Goal: Task Accomplishment & Management: Complete application form

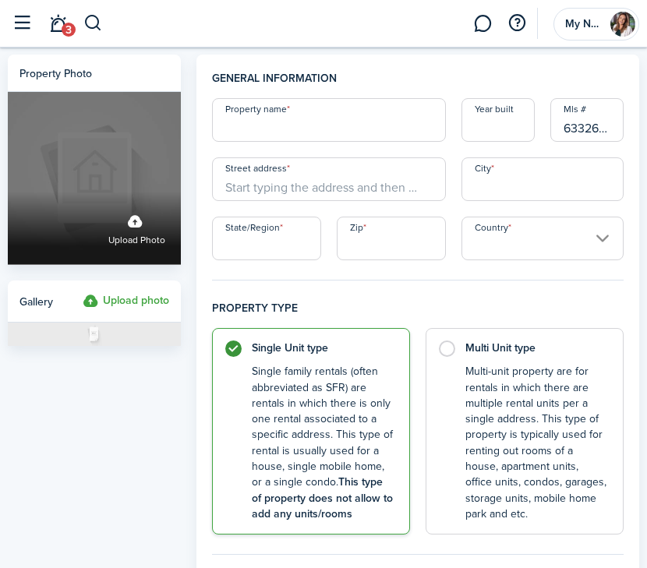
click at [113, 119] on label "Upload photo" at bounding box center [94, 178] width 173 height 173
click at [8, 192] on input "Upload photo" at bounding box center [8, 192] width 0 height 0
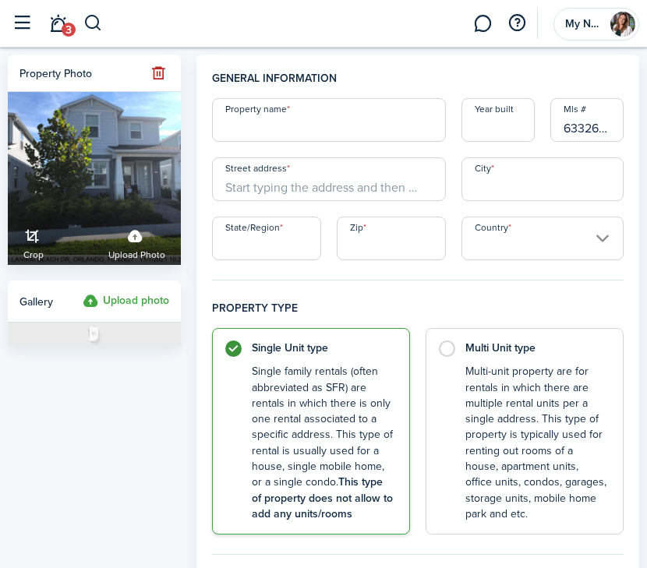
click at [26, 19] on button "button" at bounding box center [22, 24] width 30 height 30
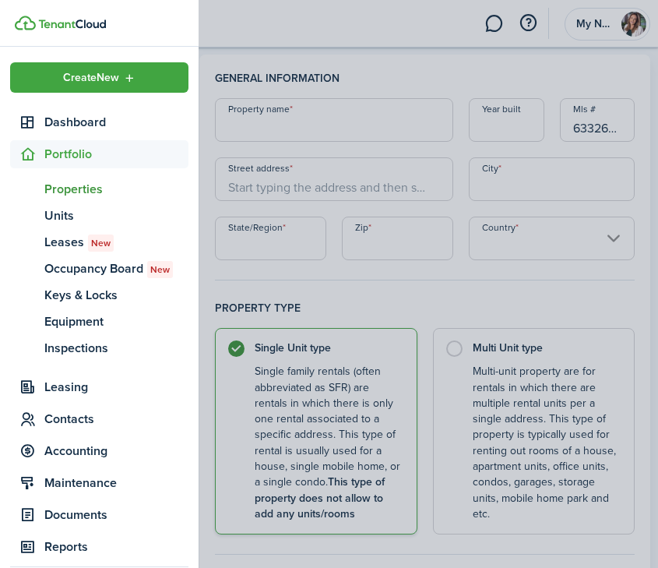
click at [62, 191] on span "Properties" at bounding box center [116, 189] width 144 height 19
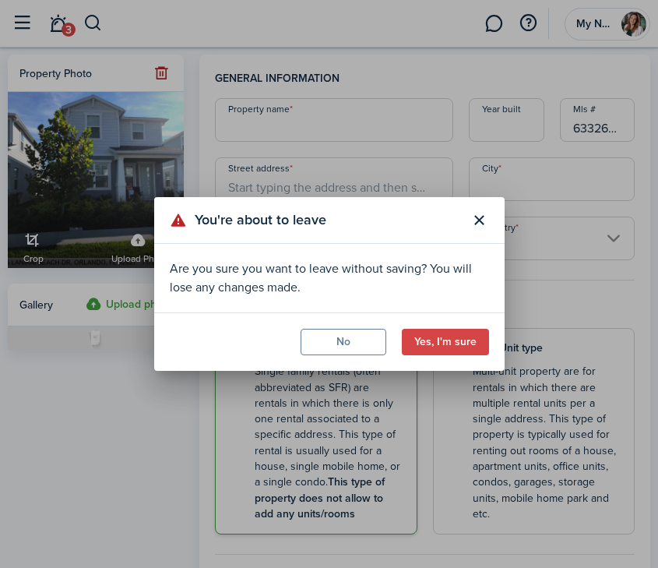
click at [459, 340] on button "Yes, I'm sure" at bounding box center [445, 342] width 87 height 26
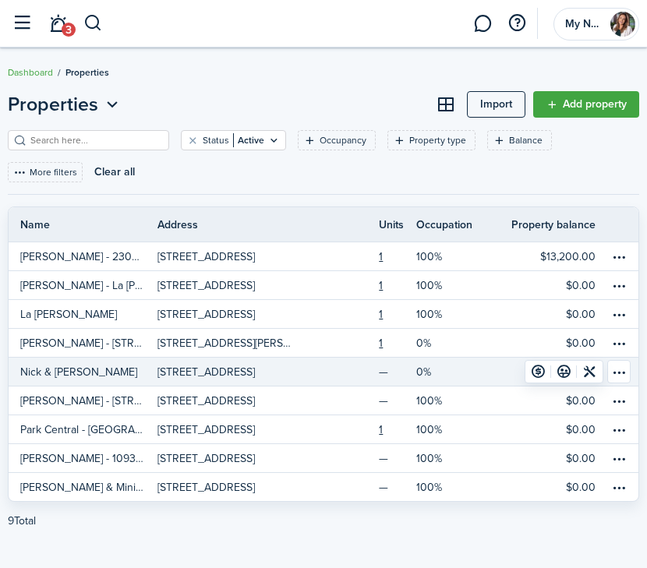
click at [55, 365] on p "Nick & [PERSON_NAME]" at bounding box center [78, 372] width 117 height 16
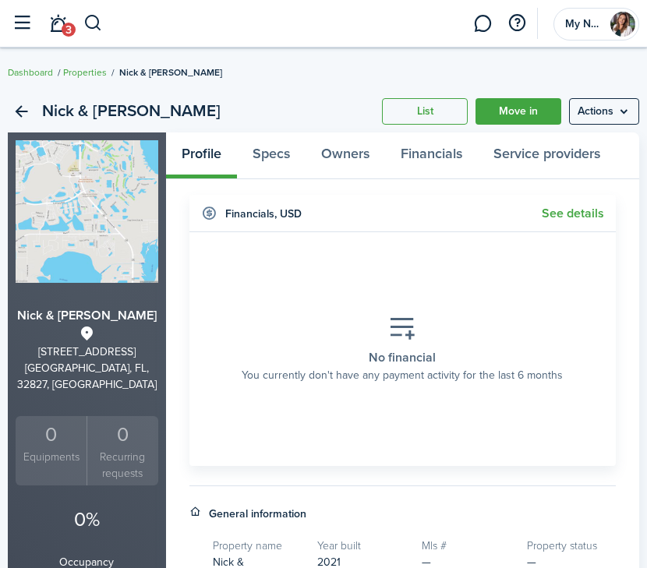
click at [632, 111] on menu-btn "Actions" at bounding box center [604, 111] width 70 height 26
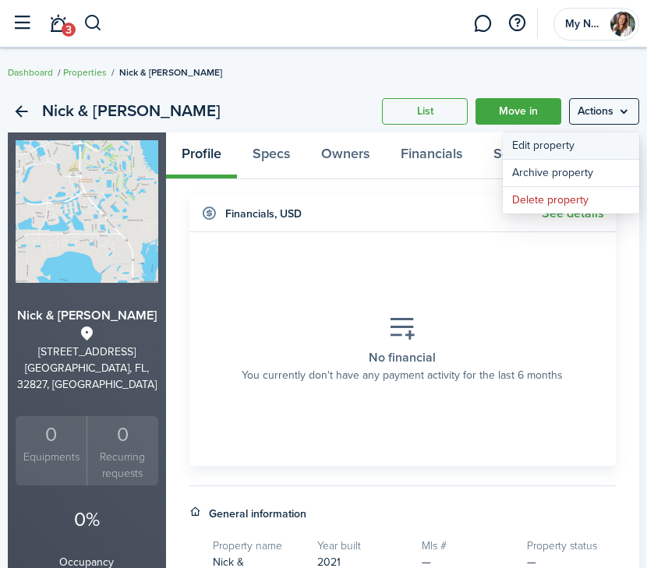
click at [569, 145] on link "Edit property" at bounding box center [571, 145] width 136 height 26
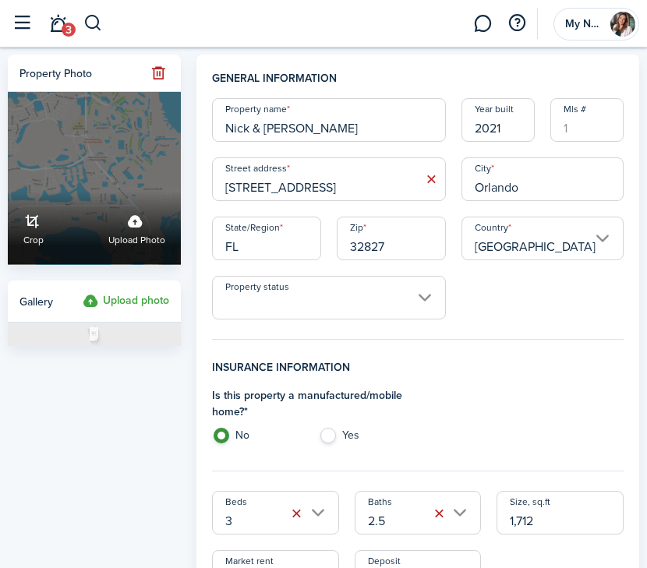
click at [131, 230] on label "Upload photo" at bounding box center [136, 227] width 57 height 41
click at [8, 192] on input "Crop Upload photo" at bounding box center [8, 192] width 0 height 0
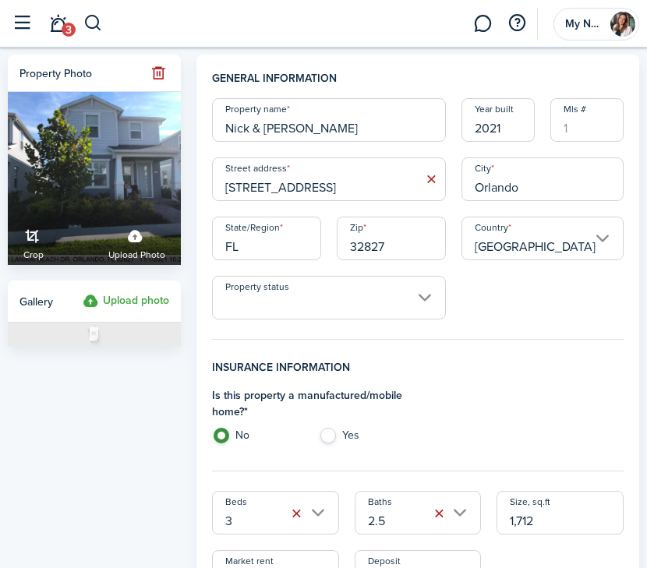
click at [425, 291] on input "Property status" at bounding box center [329, 298] width 234 height 44
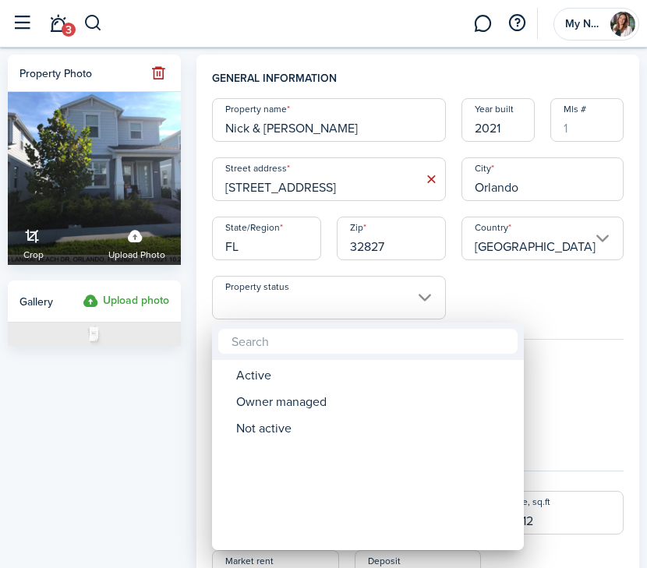
click at [545, 285] on div at bounding box center [323, 283] width 896 height 817
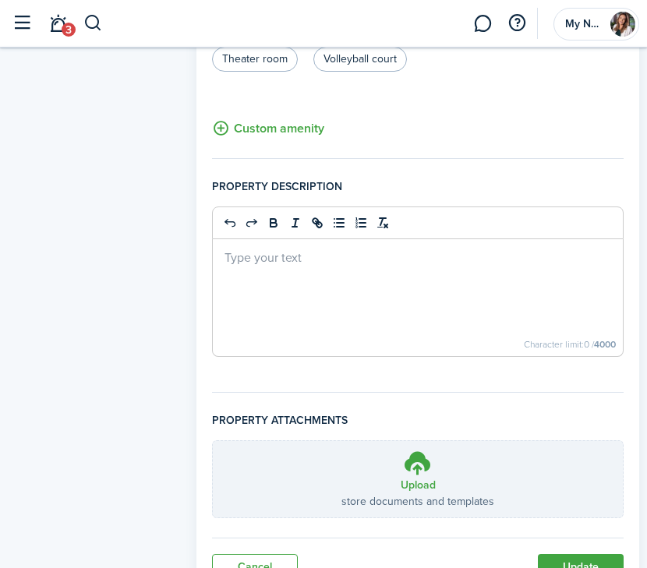
scroll to position [1194, 0]
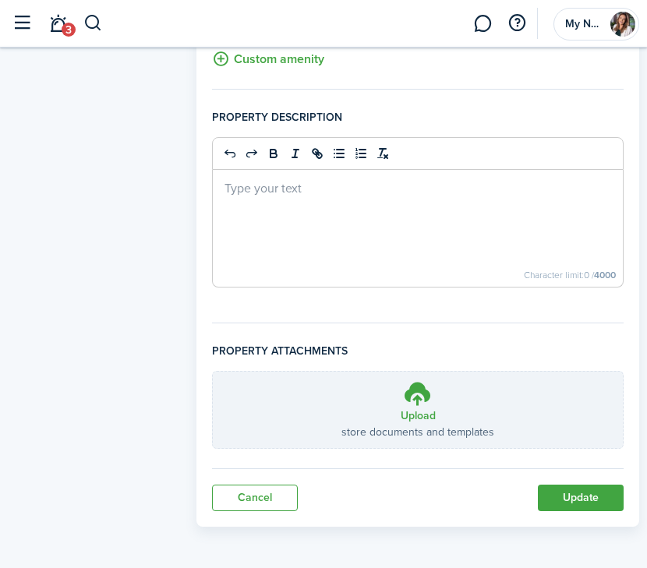
click at [593, 488] on button "Update" at bounding box center [581, 498] width 86 height 26
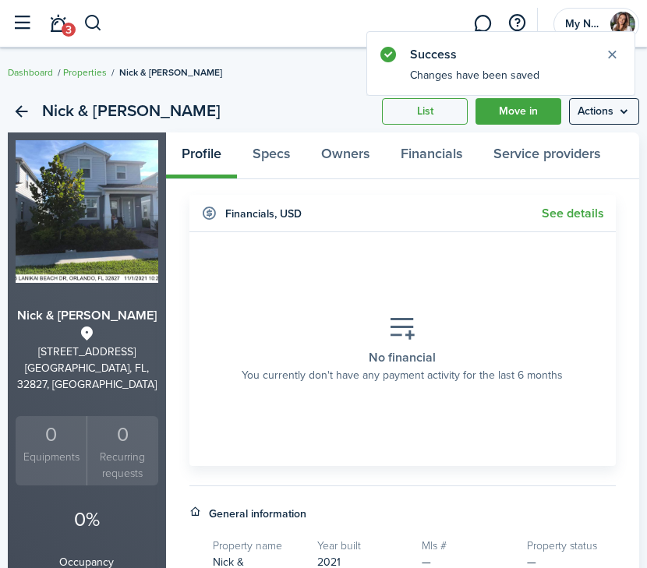
click at [36, 72] on link "Dashboard" at bounding box center [30, 72] width 45 height 14
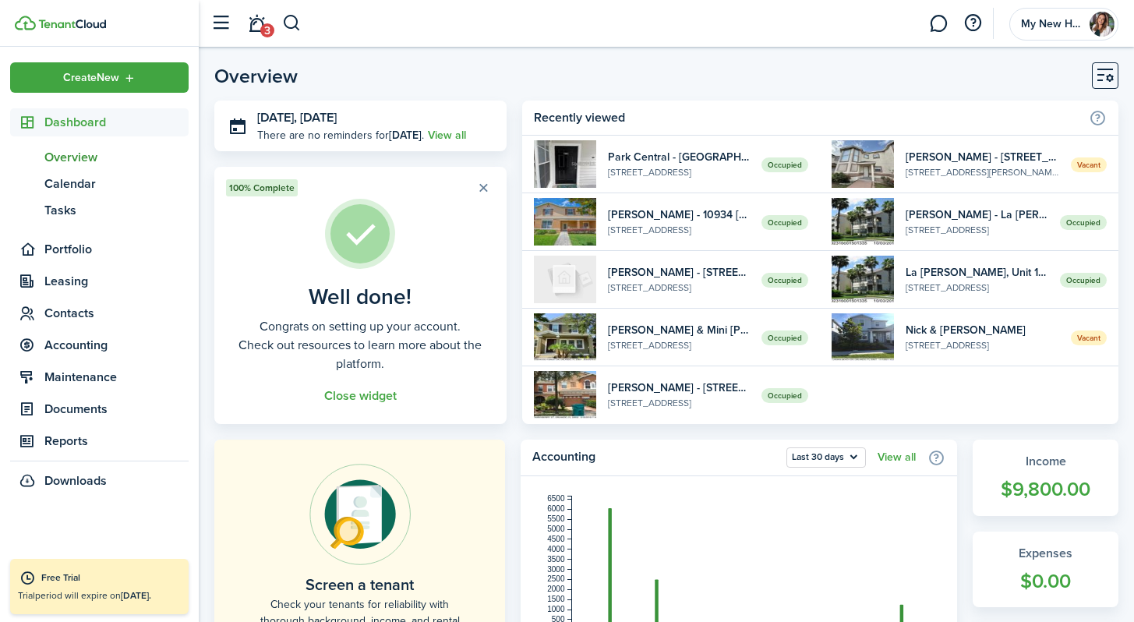
click at [646, 272] on widget-list-item-title "[PERSON_NAME] - [STREET_ADDRESS]" at bounding box center [679, 272] width 143 height 16
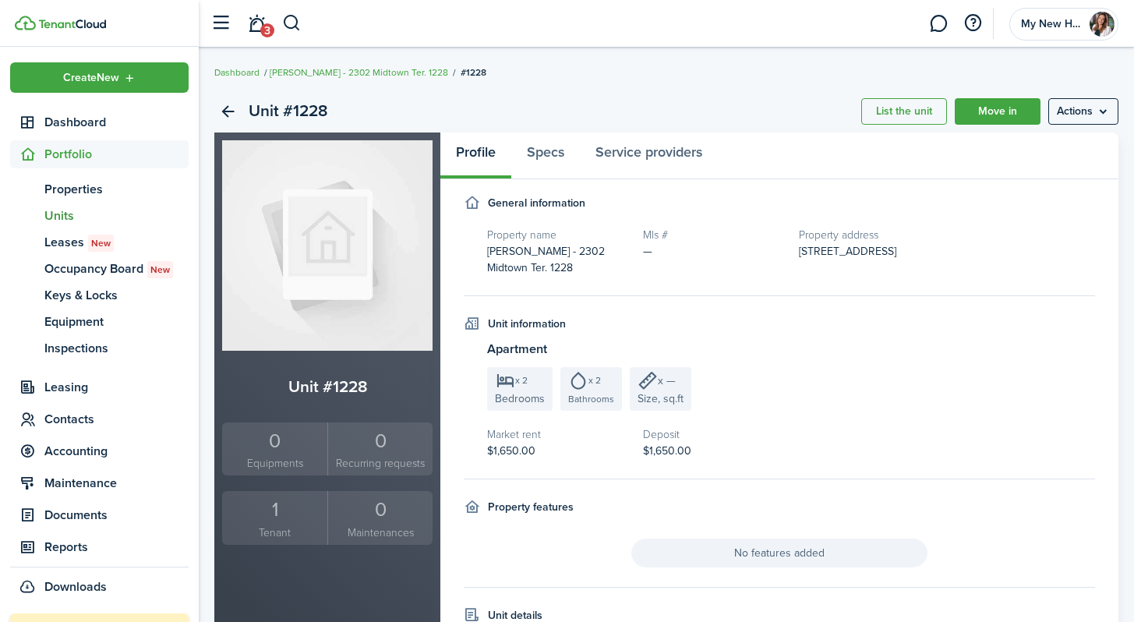
click at [340, 260] on img at bounding box center [327, 245] width 210 height 210
click at [646, 118] on menu-btn "Actions" at bounding box center [1083, 111] width 70 height 26
click at [646, 140] on link "Edit unit" at bounding box center [1050, 145] width 136 height 26
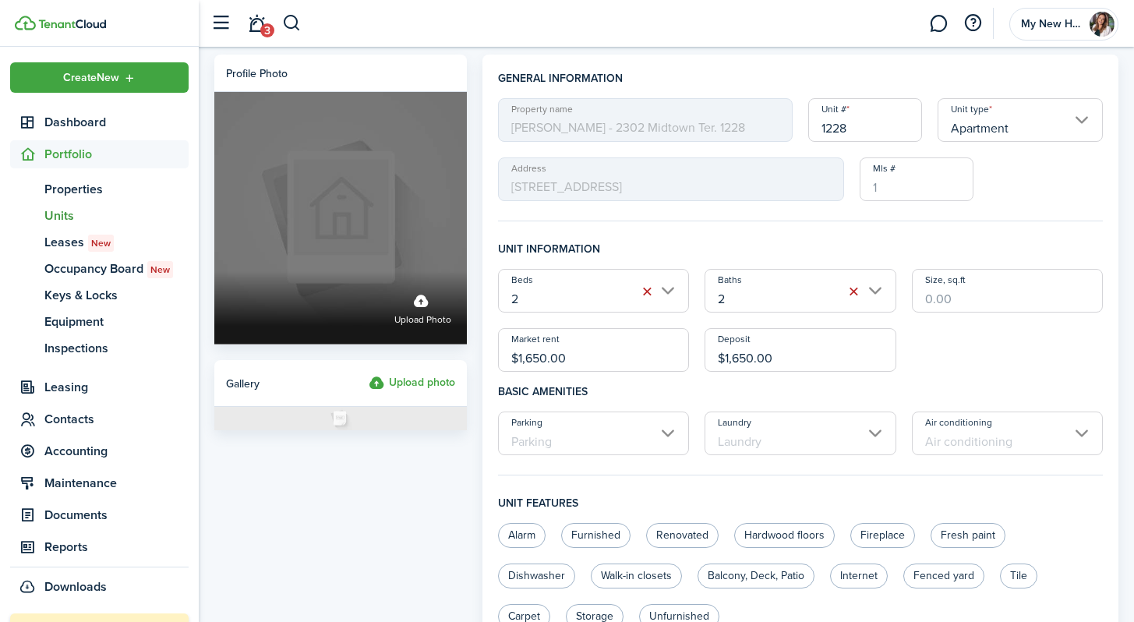
click at [422, 297] on label "Upload photo" at bounding box center [422, 307] width 57 height 41
click at [214, 271] on input "Upload photo" at bounding box center [214, 271] width 0 height 0
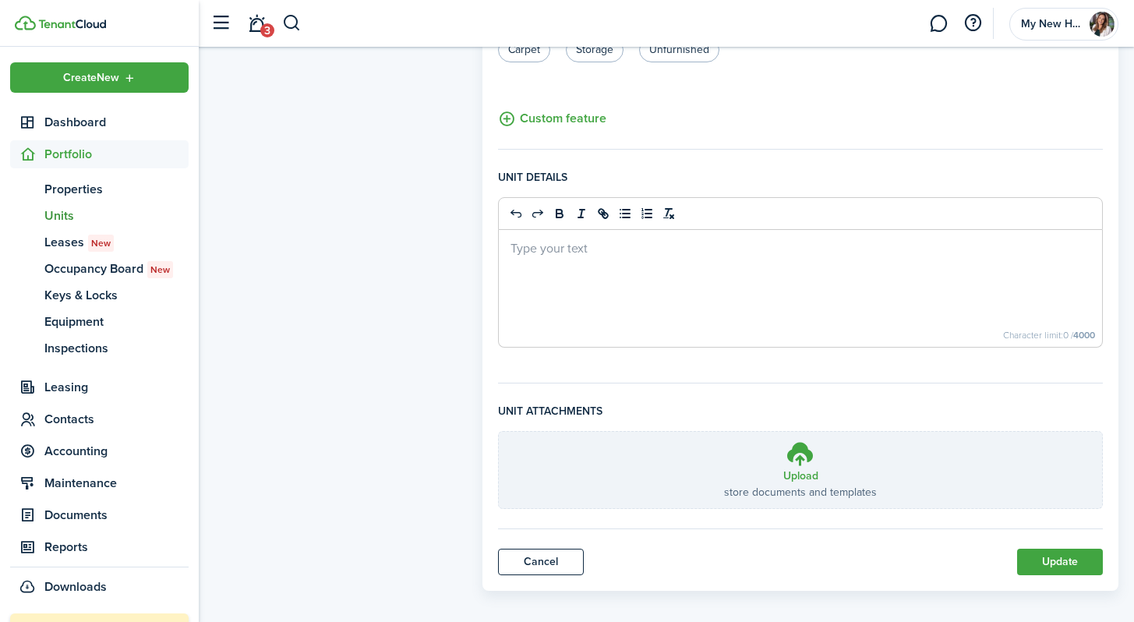
scroll to position [577, 0]
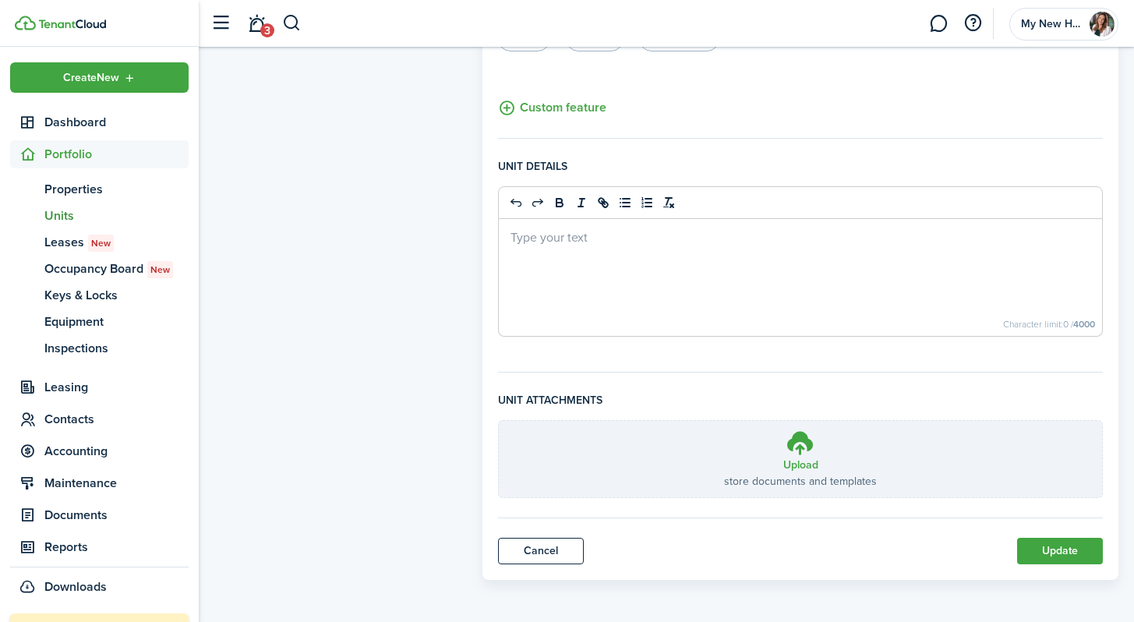
click at [646, 548] on button "Update" at bounding box center [1060, 551] width 86 height 26
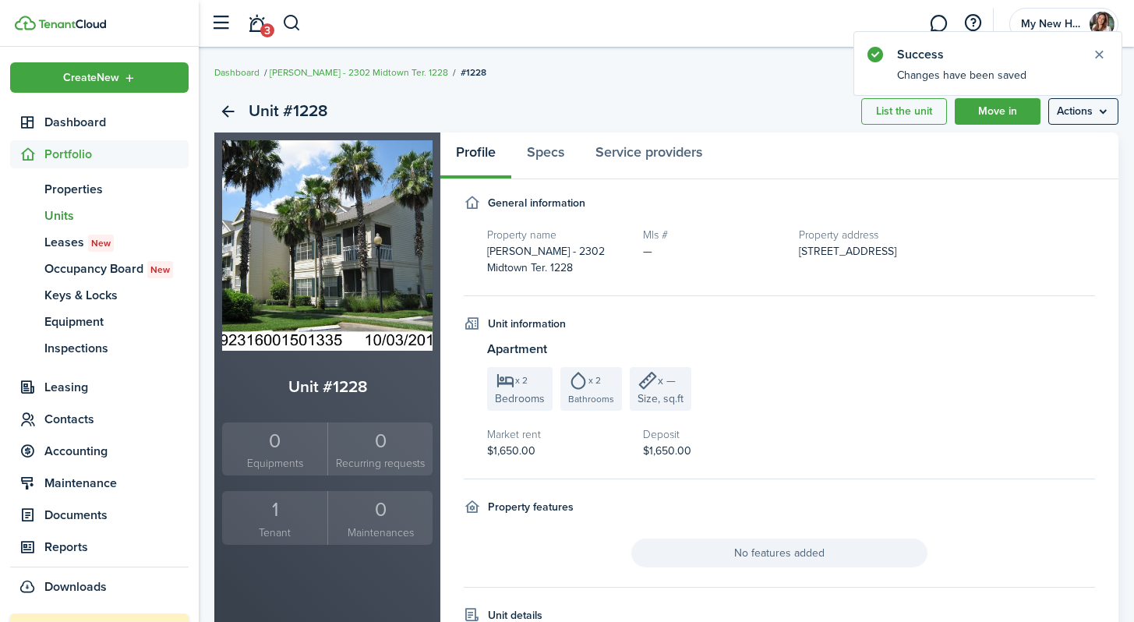
click at [646, 108] on link "Move in" at bounding box center [997, 111] width 86 height 26
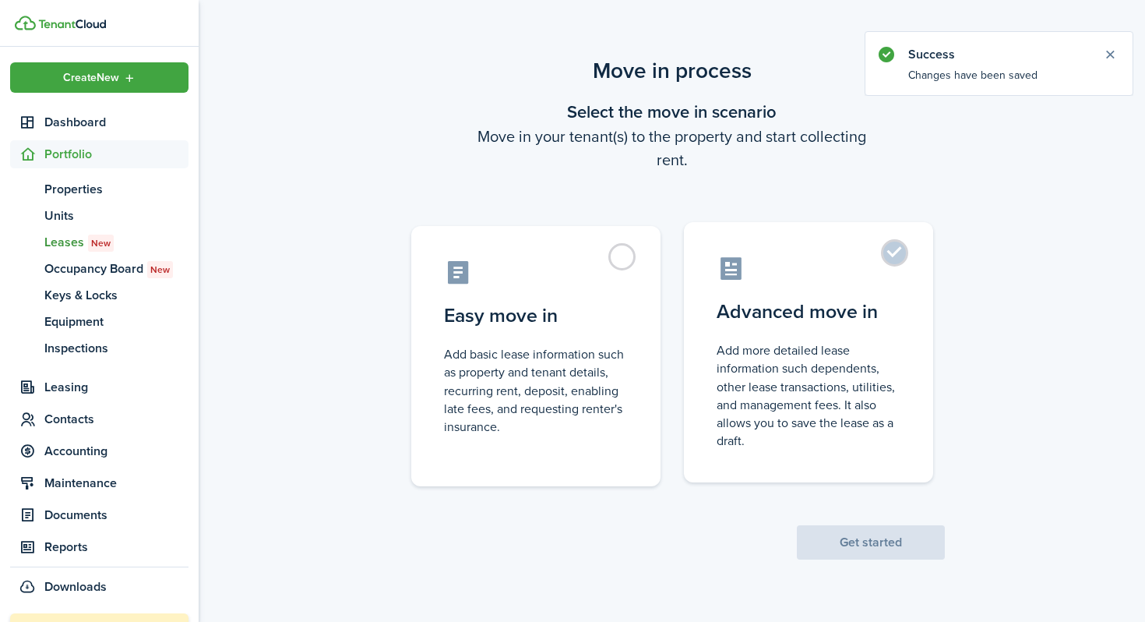
click at [646, 333] on label "Advanced move in Add more detailed lease information such dependents, other lea…" at bounding box center [808, 352] width 249 height 260
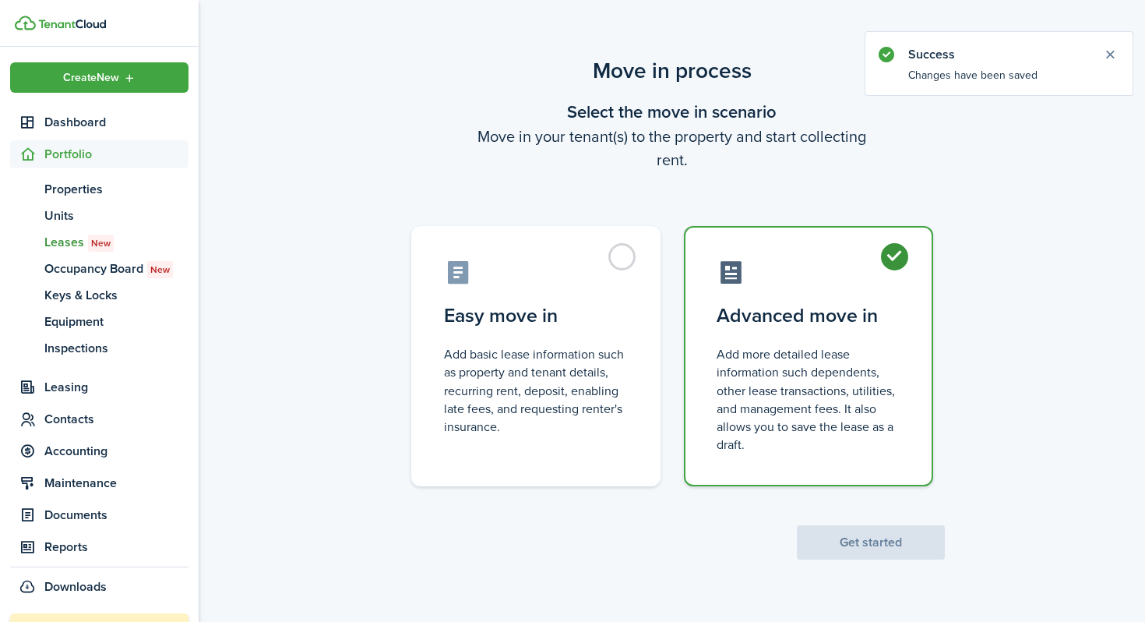
radio input "true"
click at [646, 544] on button "Get started" at bounding box center [871, 542] width 148 height 34
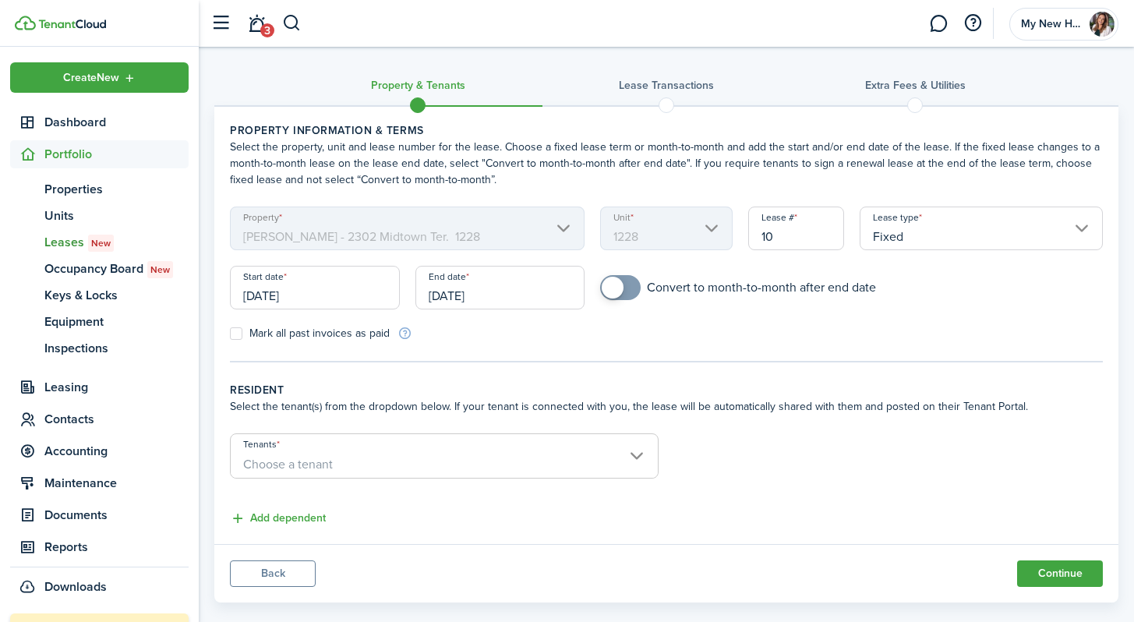
click at [236, 337] on label "Mark all past invoices as paid" at bounding box center [310, 333] width 160 height 12
click at [230, 334] on input "Mark all past invoices as paid" at bounding box center [229, 333] width 1 height 1
checkbox input "true"
click at [393, 457] on span "Choose a tenant" at bounding box center [444, 464] width 427 height 26
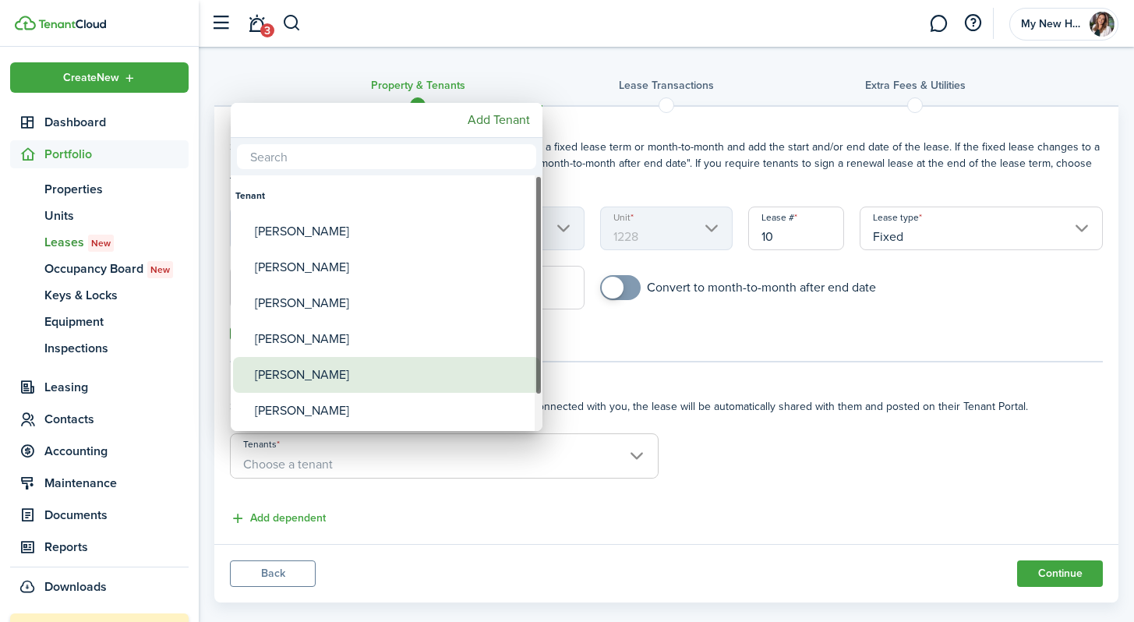
click at [296, 371] on div "[PERSON_NAME]" at bounding box center [393, 375] width 276 height 36
type input "[PERSON_NAME]"
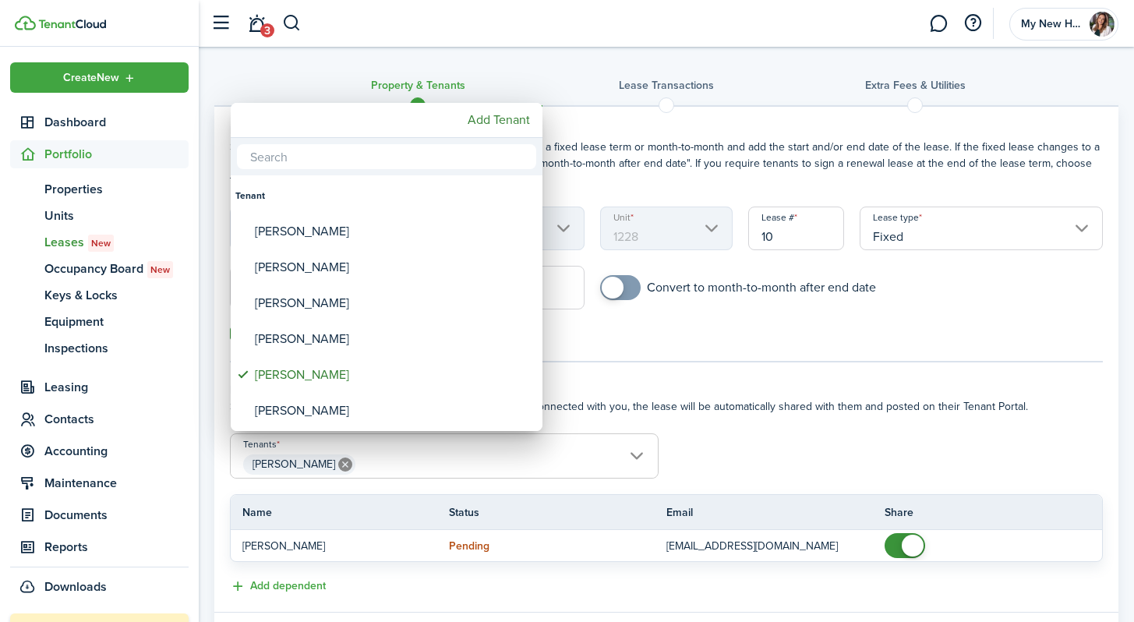
click at [646, 408] on div at bounding box center [566, 310] width 1383 height 871
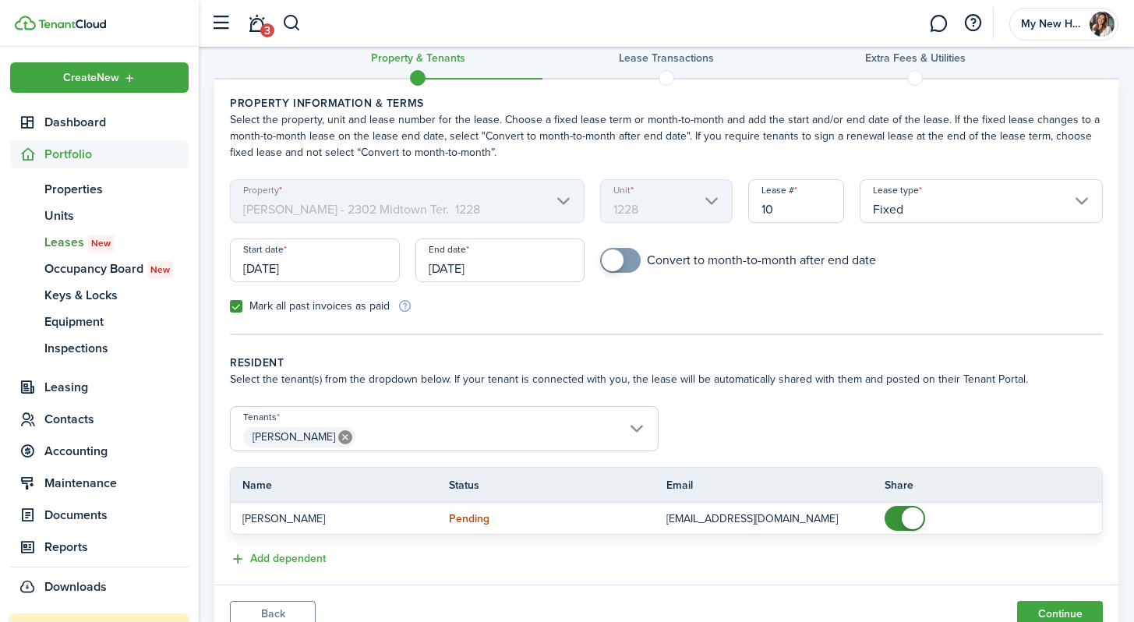
scroll to position [90, 0]
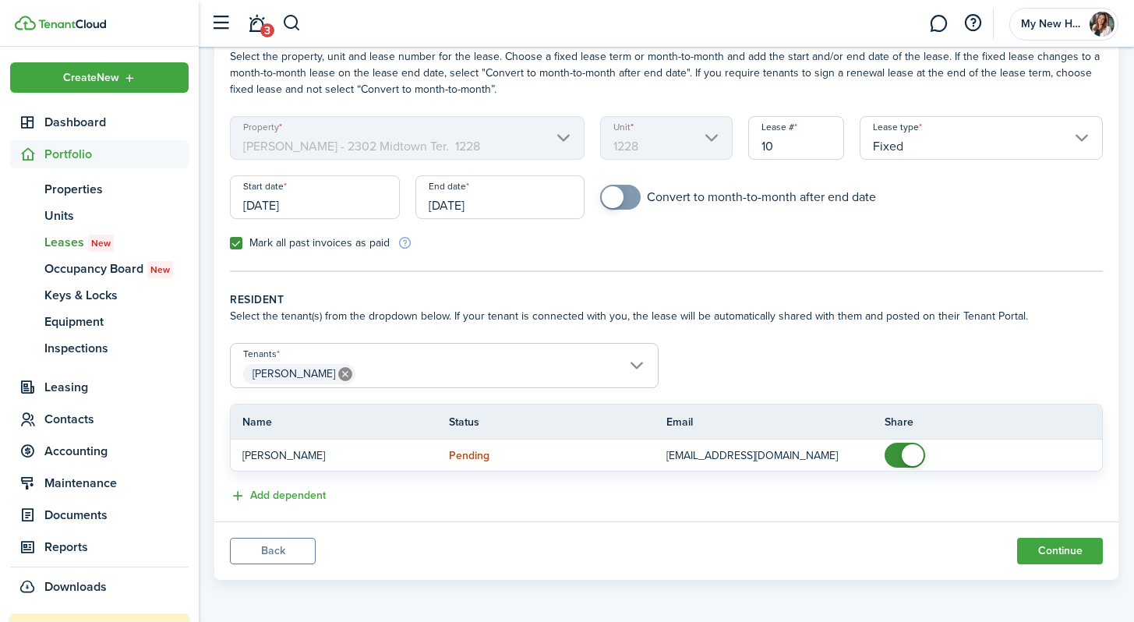
click at [646, 543] on button "Continue" at bounding box center [1060, 551] width 86 height 26
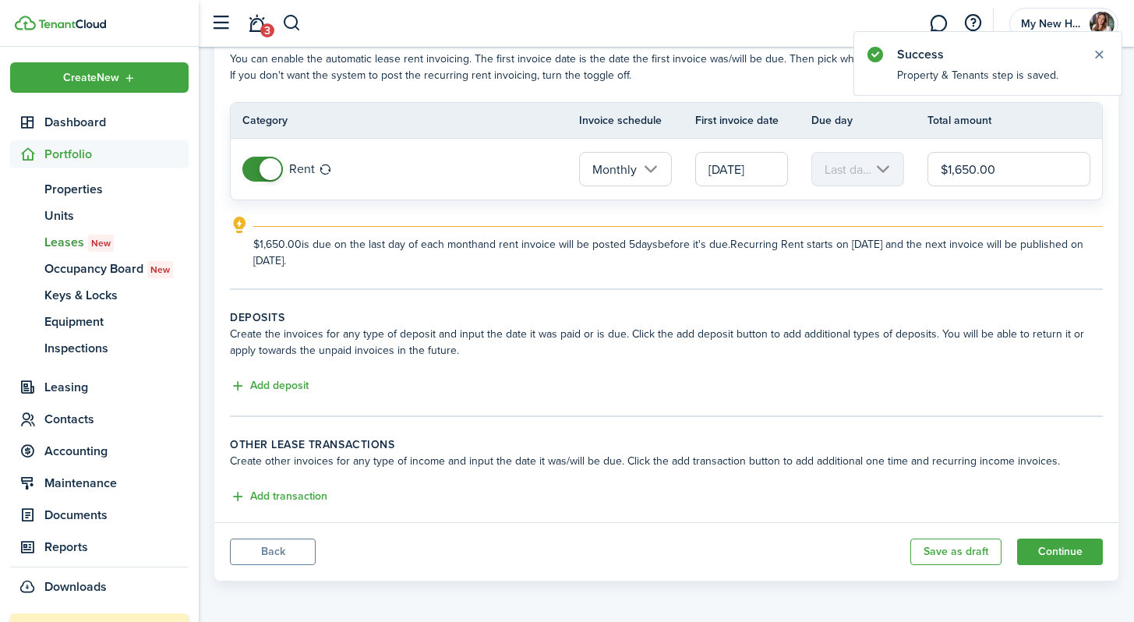
scroll to position [89, 0]
click at [646, 544] on button "Continue" at bounding box center [1060, 551] width 86 height 26
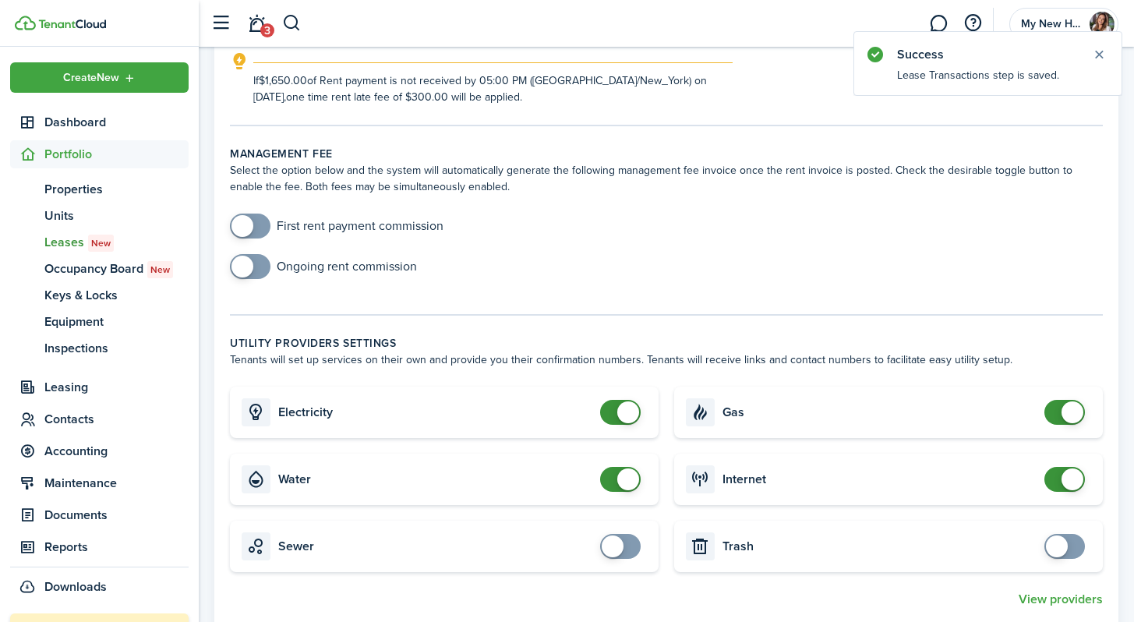
scroll to position [428, 0]
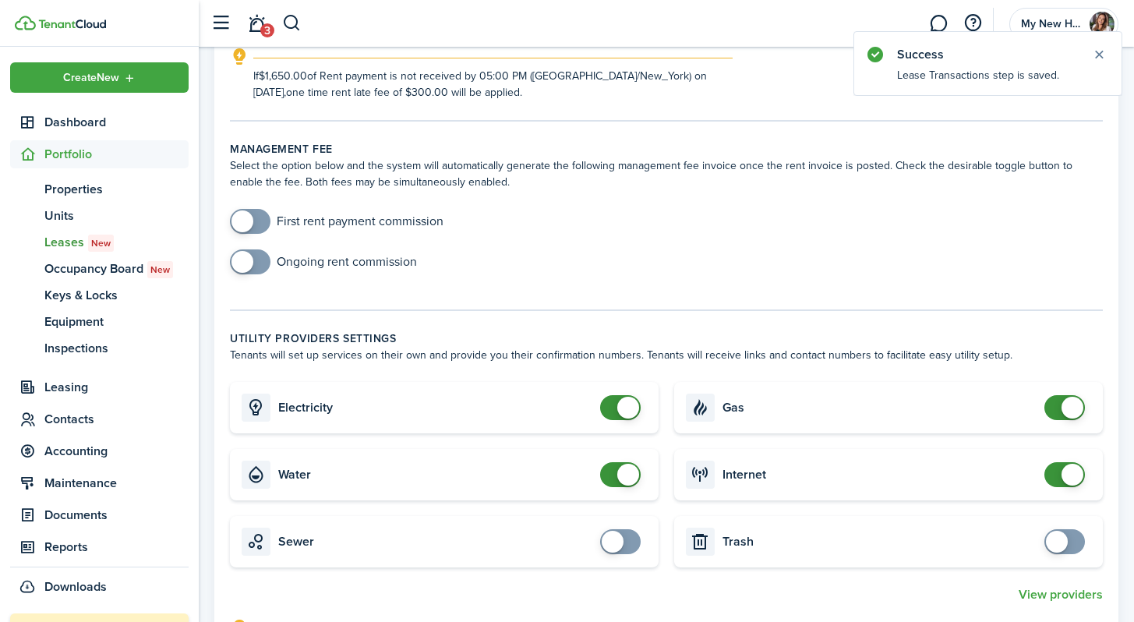
click at [318, 219] on input "checkbox" at bounding box center [336, 221] width 213 height 25
checkbox input "true"
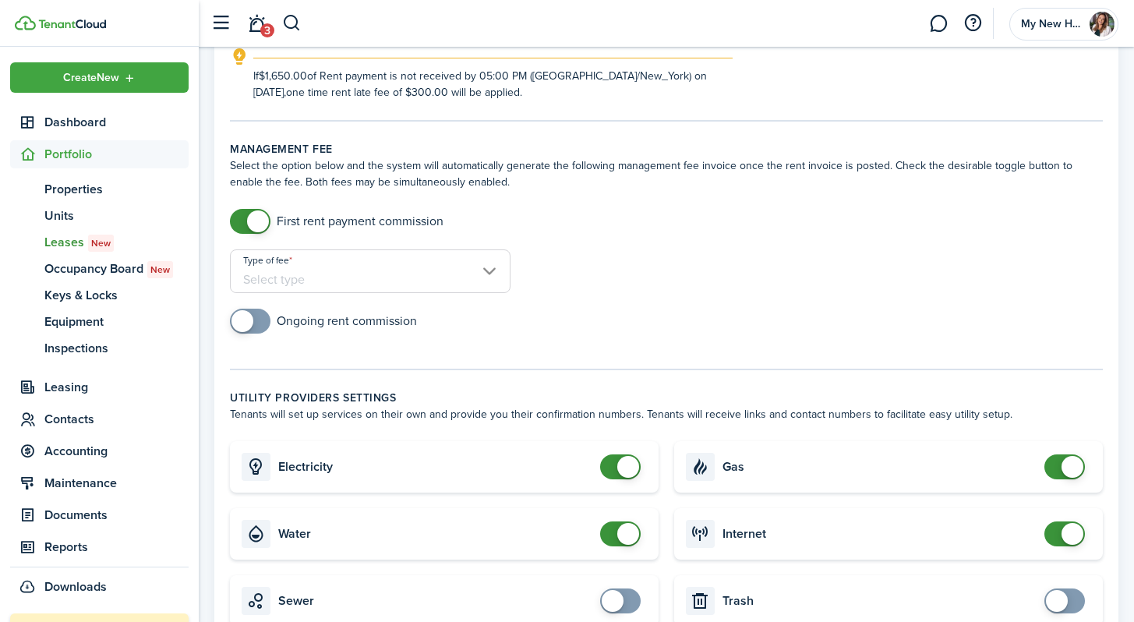
click at [404, 279] on input "Type of fee" at bounding box center [370, 271] width 280 height 44
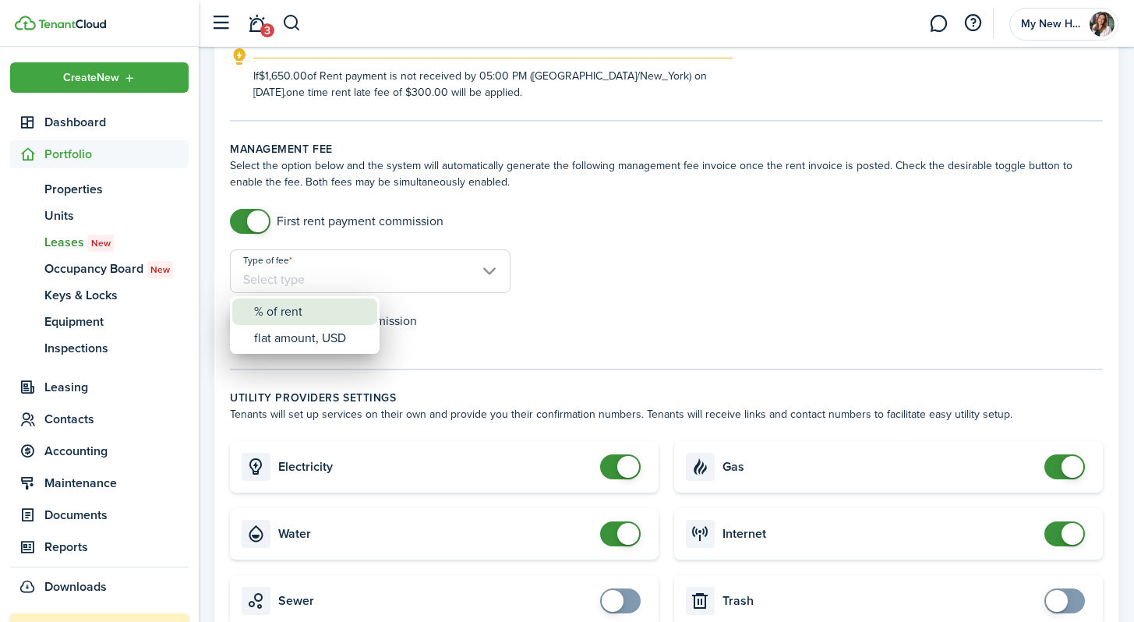
click at [363, 312] on div "% of rent" at bounding box center [311, 311] width 114 height 26
type input "% of rent"
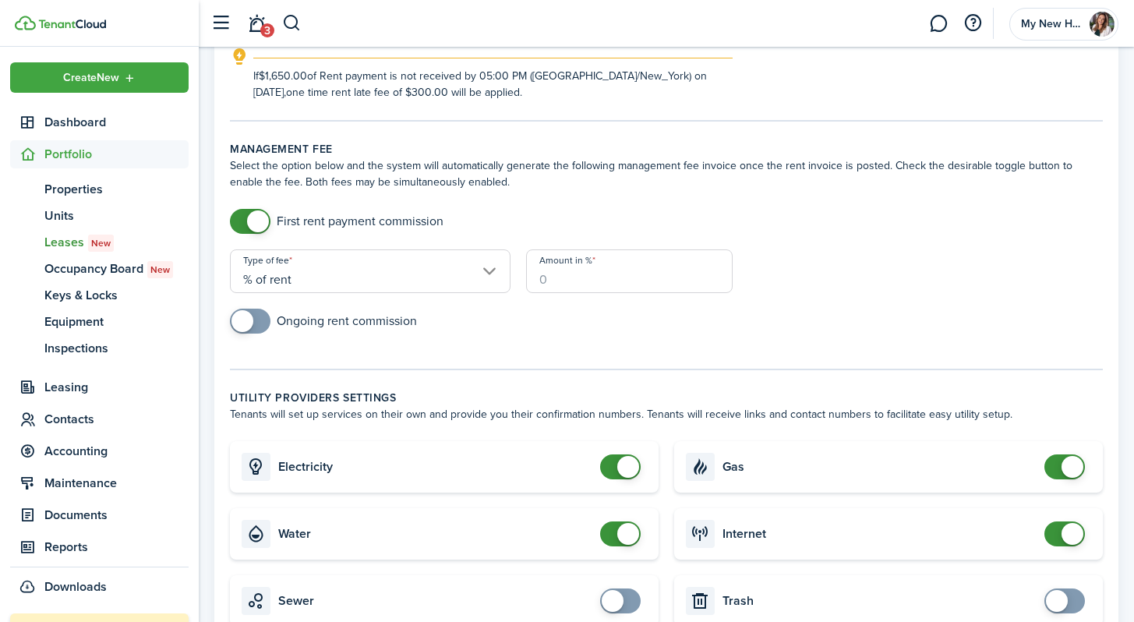
click at [565, 275] on input "Amount in %" at bounding box center [629, 271] width 206 height 44
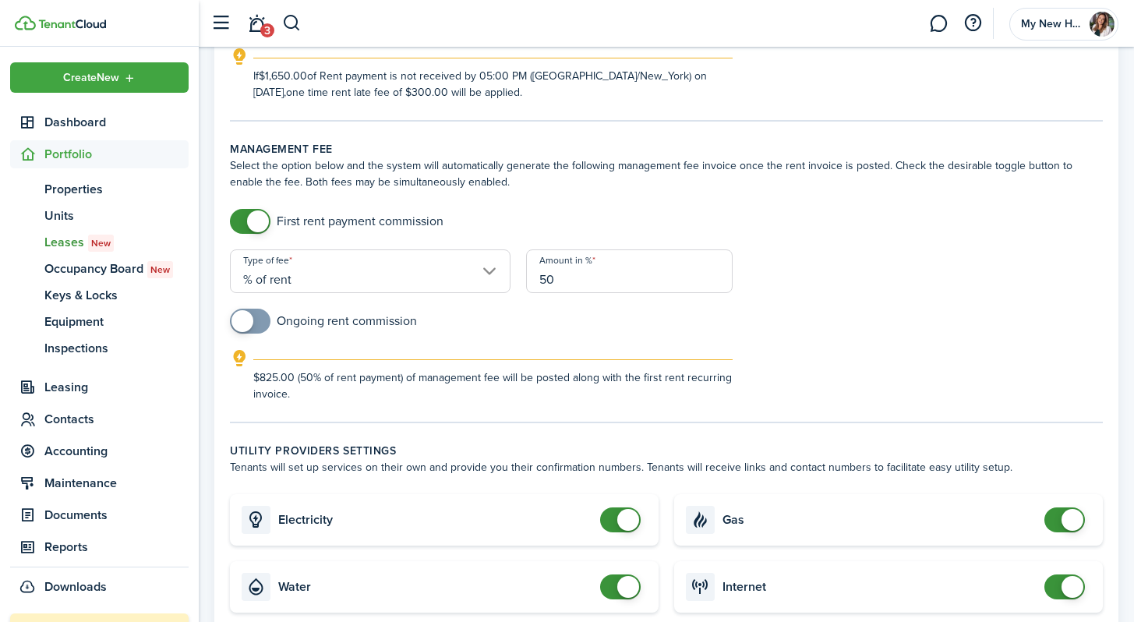
type input "50"
click at [368, 323] on input "checkbox" at bounding box center [323, 321] width 187 height 25
checkbox input "true"
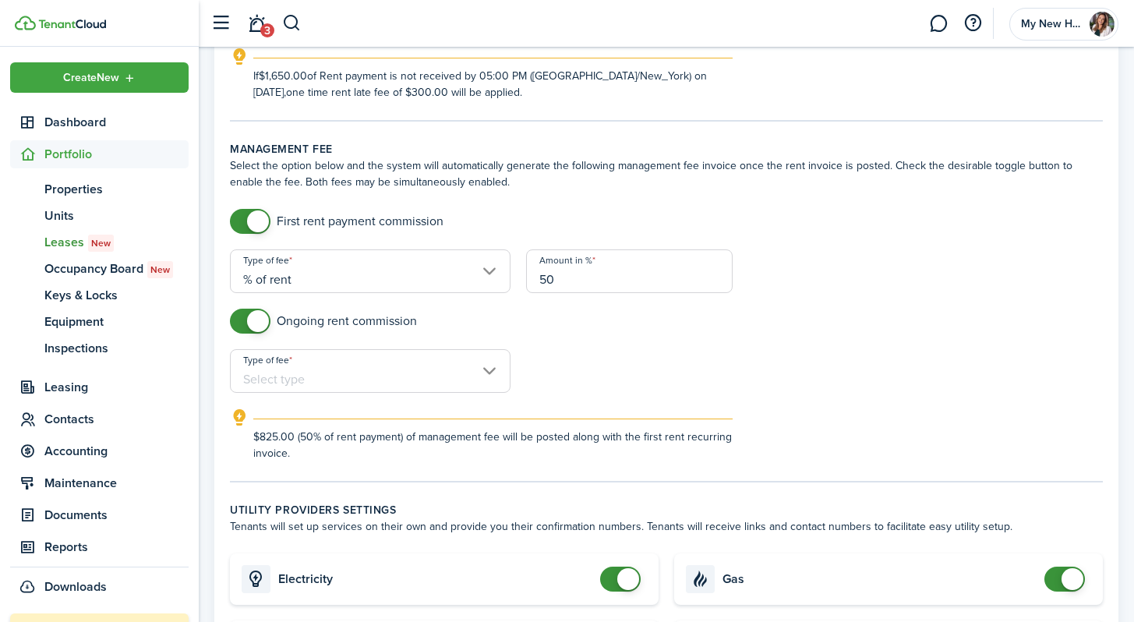
click at [364, 364] on input "Type of fee" at bounding box center [370, 371] width 280 height 44
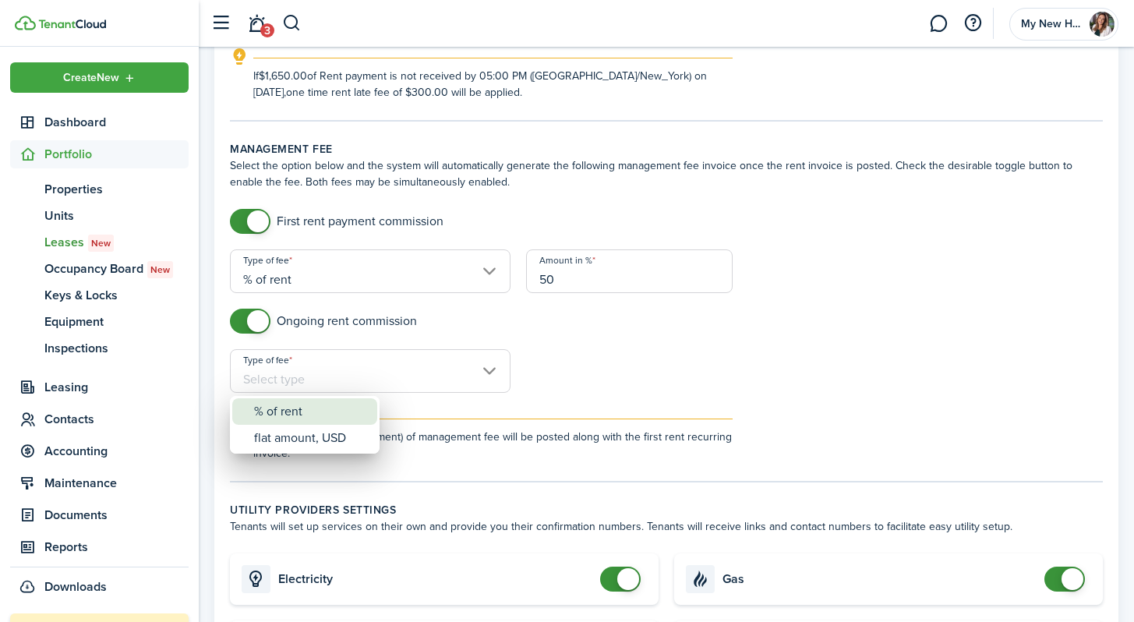
click at [303, 412] on div "% of rent" at bounding box center [311, 411] width 114 height 26
type input "% of rent"
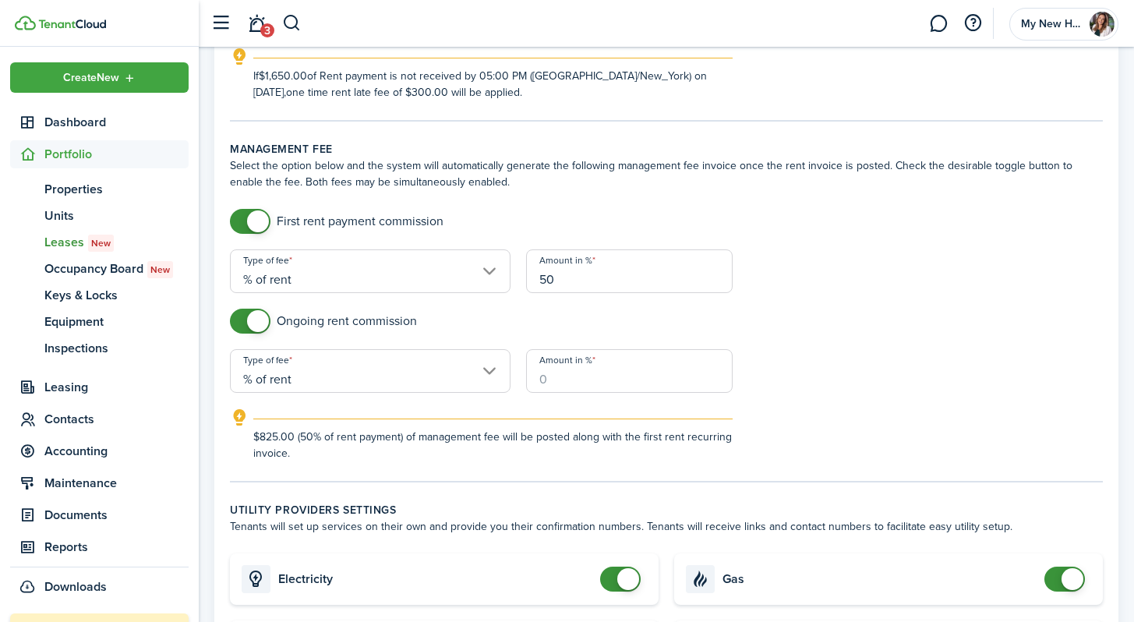
click at [545, 386] on input "Amount in %" at bounding box center [629, 371] width 206 height 44
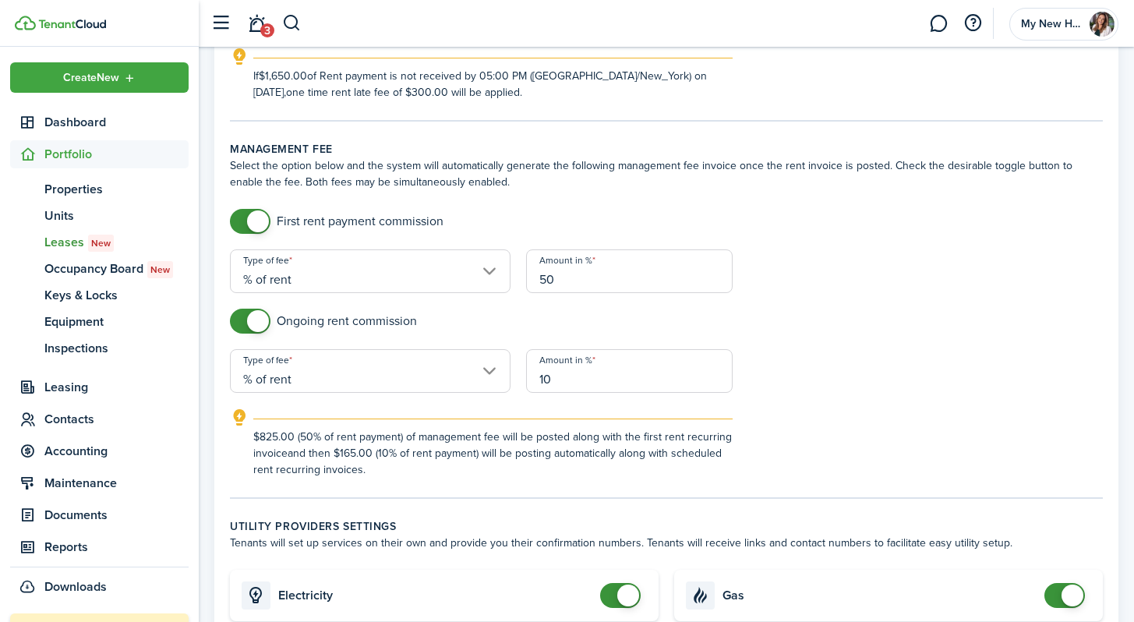
type input "10"
click at [646, 353] on form "First rent payment commission Type of fee % of rent Amount in % 50 Ongoing rent…" at bounding box center [666, 343] width 888 height 269
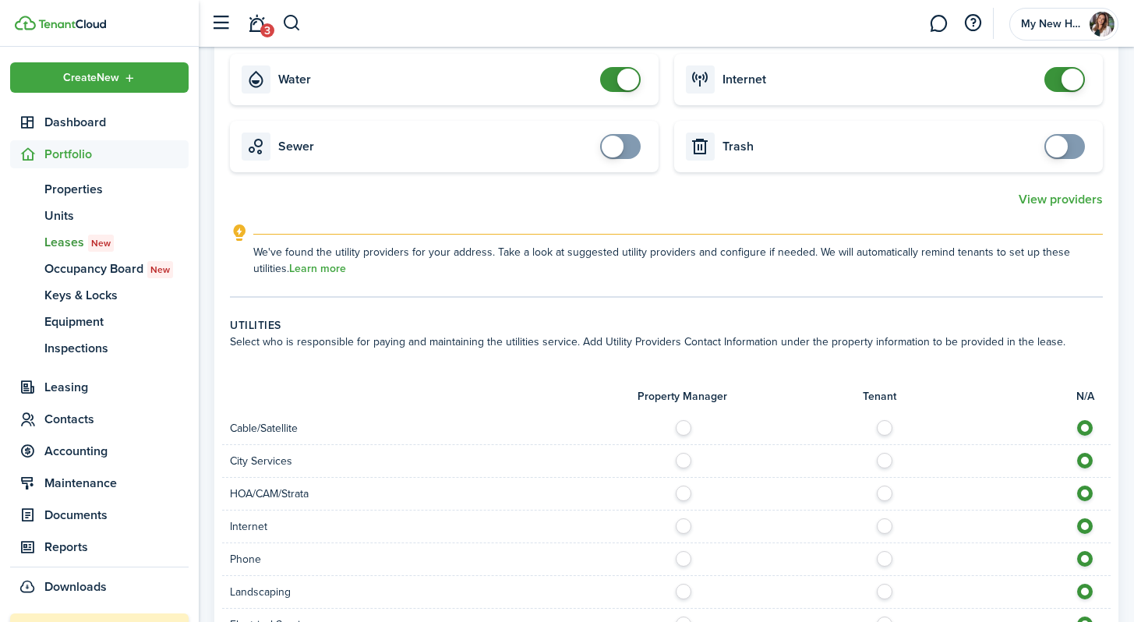
scroll to position [1170, 0]
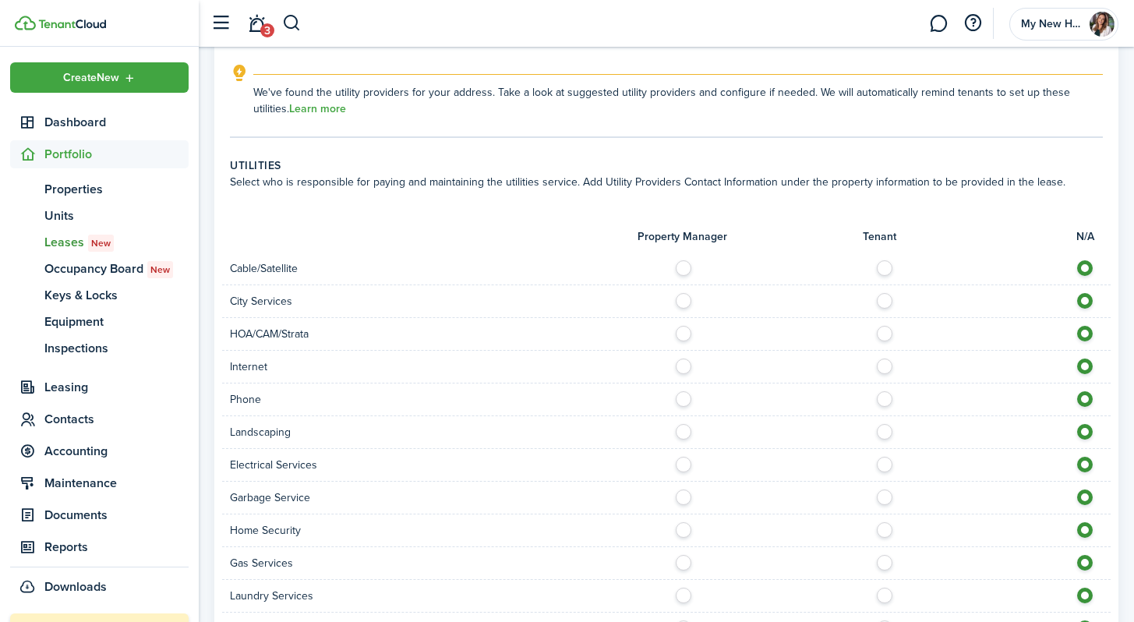
click at [646, 268] on label at bounding box center [888, 264] width 27 height 8
radio input "true"
click at [646, 303] on div at bounding box center [888, 301] width 444 height 16
click at [646, 308] on div at bounding box center [888, 301] width 444 height 16
click at [646, 298] on label at bounding box center [687, 297] width 27 height 8
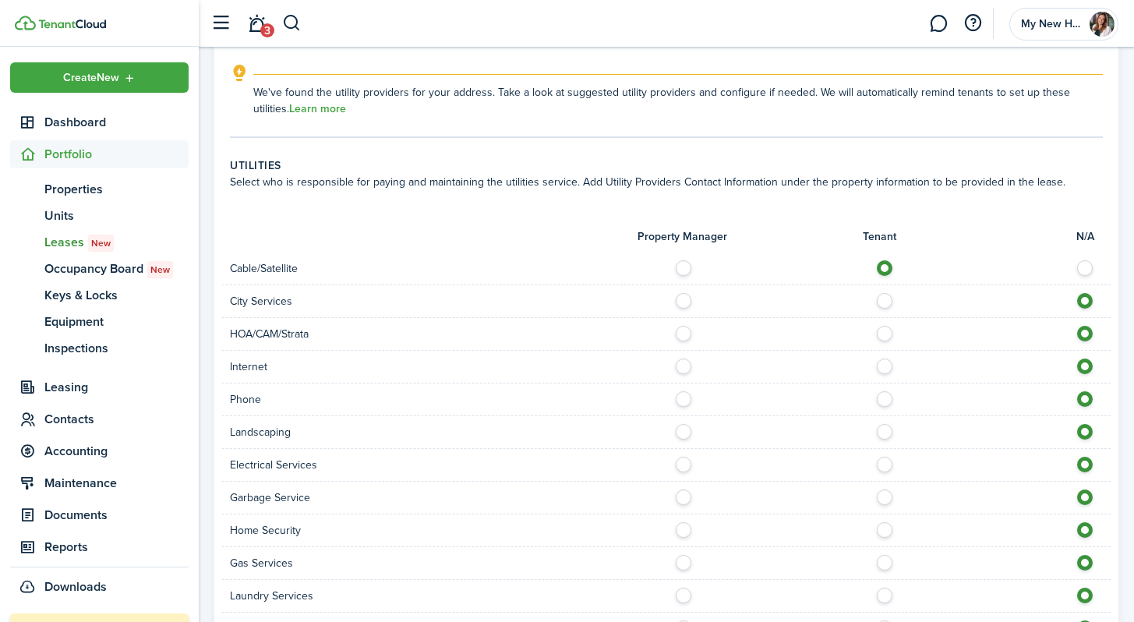
radio input "true"
click at [646, 333] on label at bounding box center [687, 330] width 27 height 8
radio input "true"
click at [646, 366] on label at bounding box center [888, 362] width 27 height 8
radio input "true"
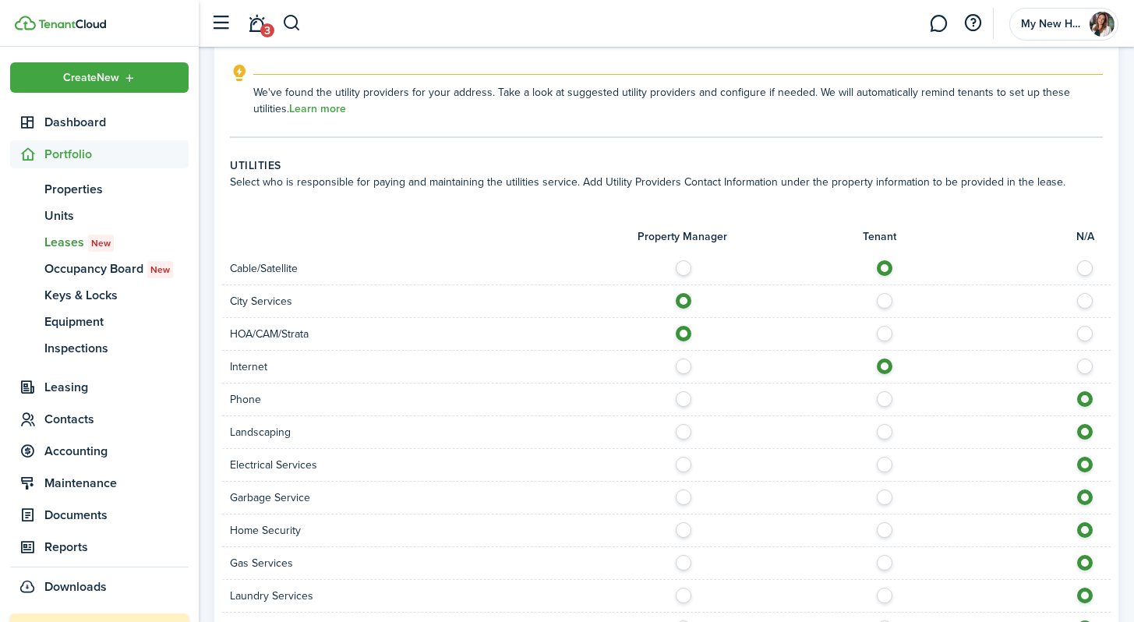
click at [646, 399] on label at bounding box center [888, 395] width 27 height 8
radio input "true"
click at [646, 430] on label at bounding box center [687, 428] width 27 height 8
radio input "true"
click at [646, 463] on label at bounding box center [888, 461] width 27 height 8
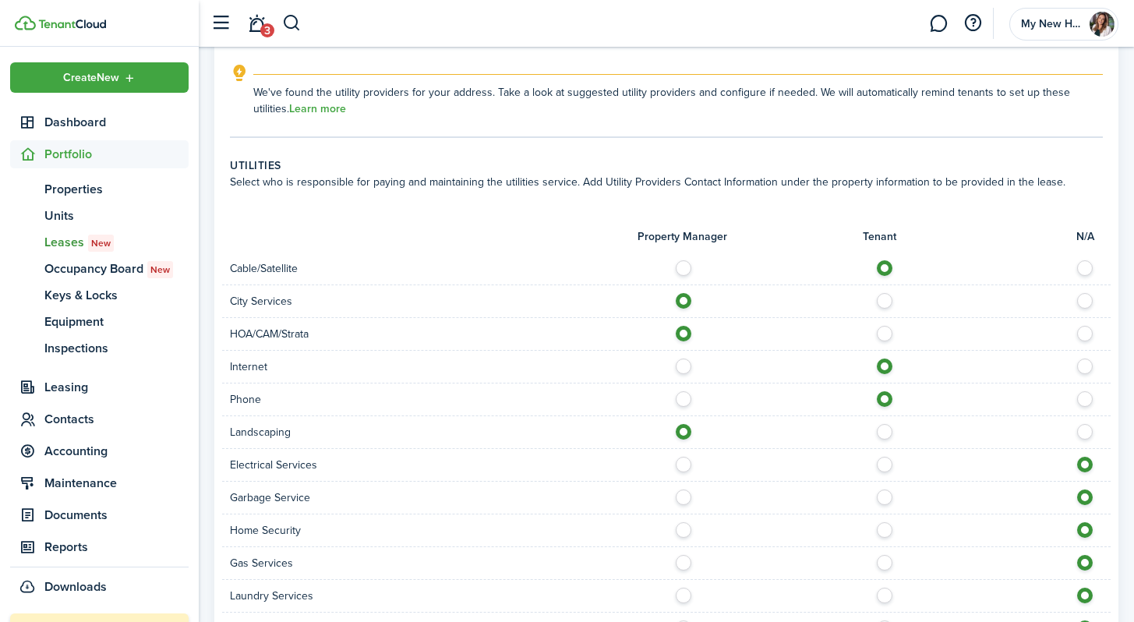
radio input "true"
click at [646, 497] on label at bounding box center [687, 493] width 27 height 8
radio input "true"
click at [646, 530] on label at bounding box center [888, 526] width 27 height 8
radio input "true"
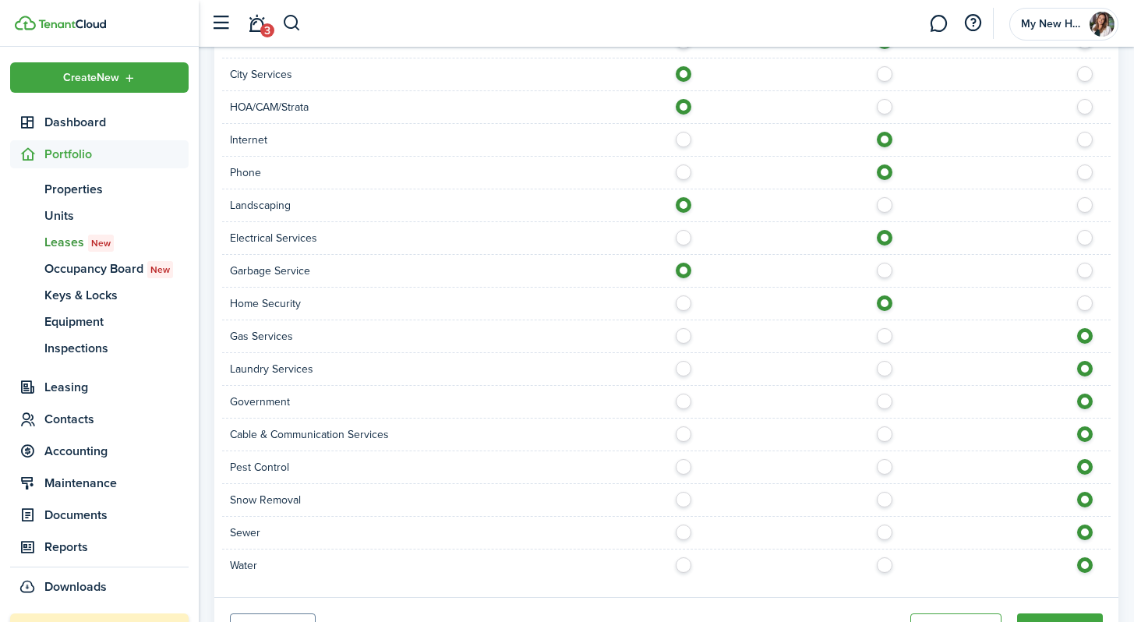
scroll to position [1419, 0]
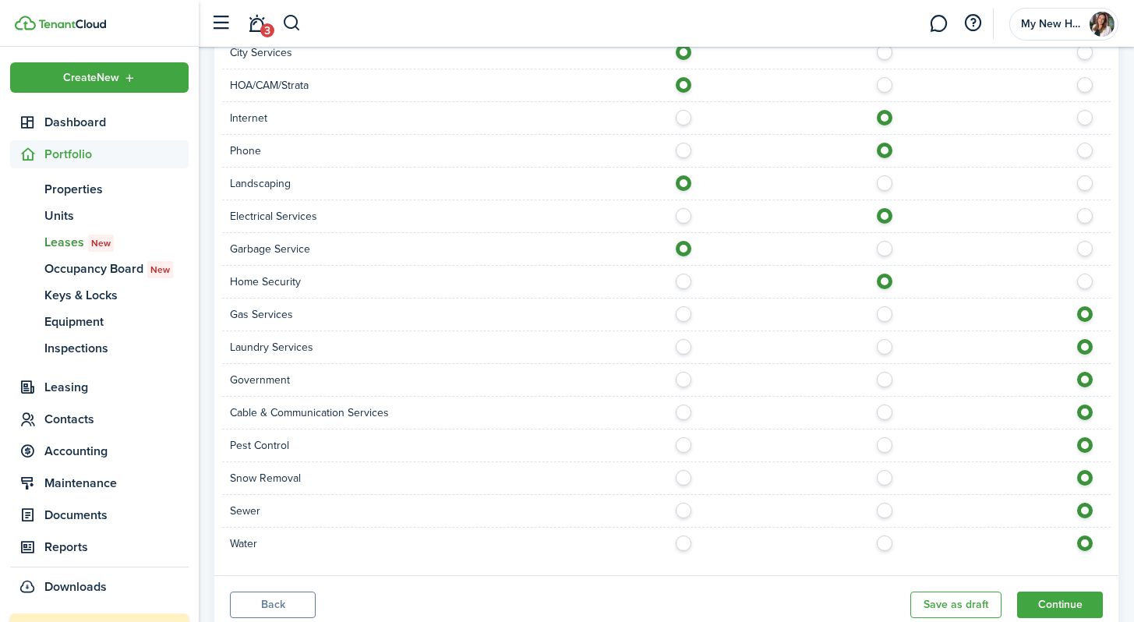
click at [646, 379] on label at bounding box center [687, 376] width 27 height 8
radio input "true"
click at [646, 411] on label at bounding box center [888, 408] width 27 height 8
radio input "true"
click at [646, 444] on label at bounding box center [888, 441] width 27 height 8
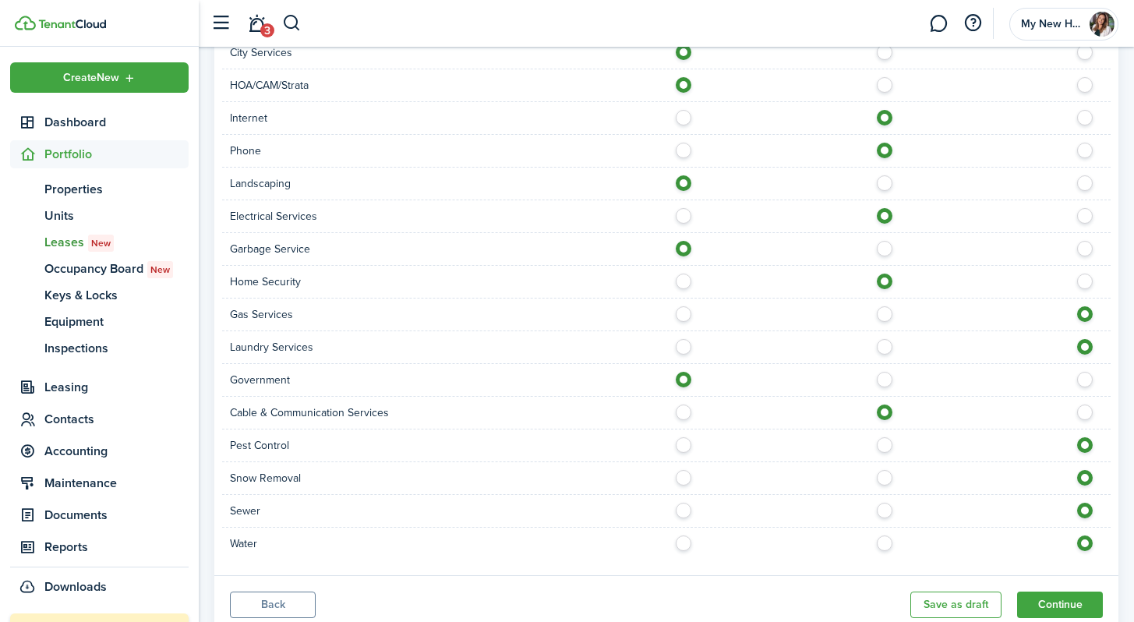
radio input "true"
click at [646, 474] on label at bounding box center [687, 474] width 27 height 8
click at [646, 473] on label at bounding box center [1088, 474] width 27 height 8
radio input "false"
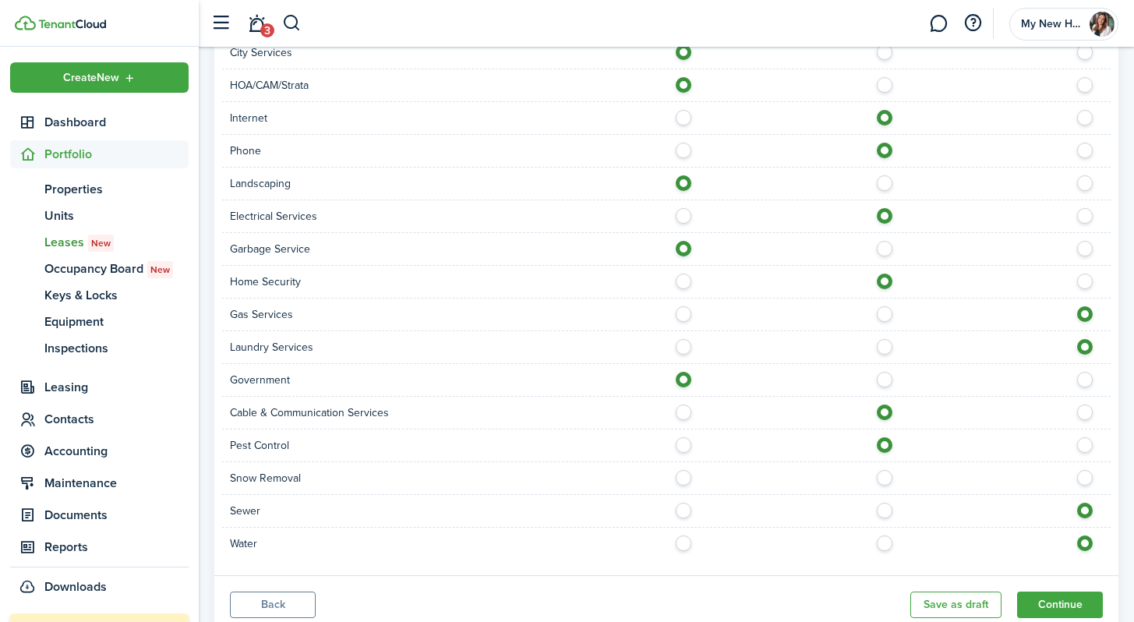
radio input "true"
click at [646, 510] on label at bounding box center [687, 507] width 27 height 8
radio input "true"
click at [646, 541] on label at bounding box center [888, 539] width 27 height 8
radio input "true"
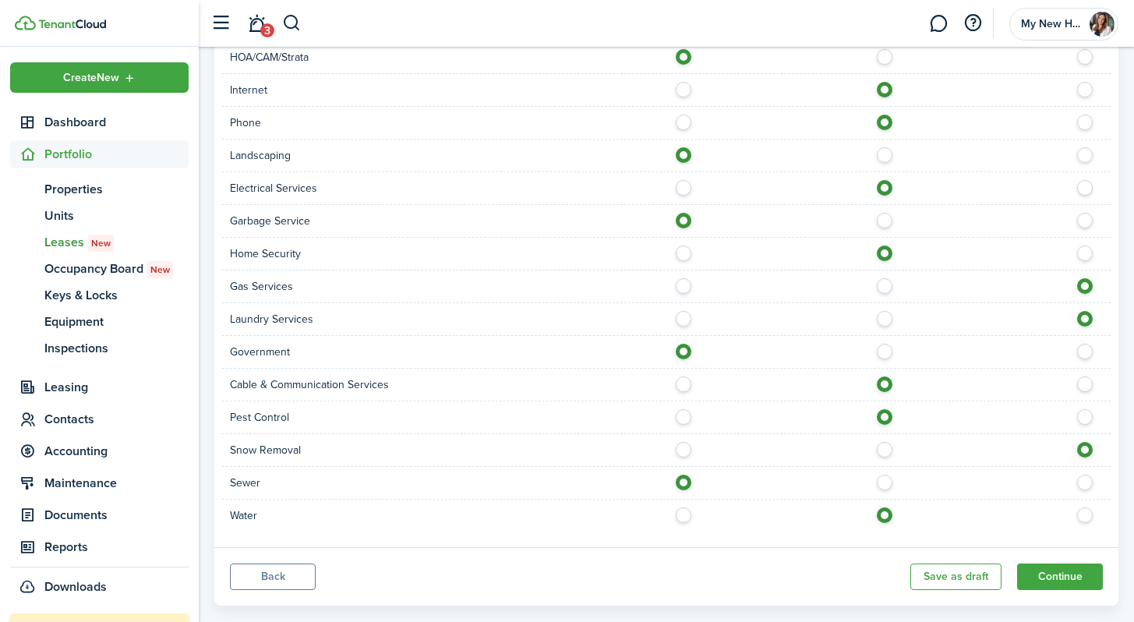
scroll to position [1473, 0]
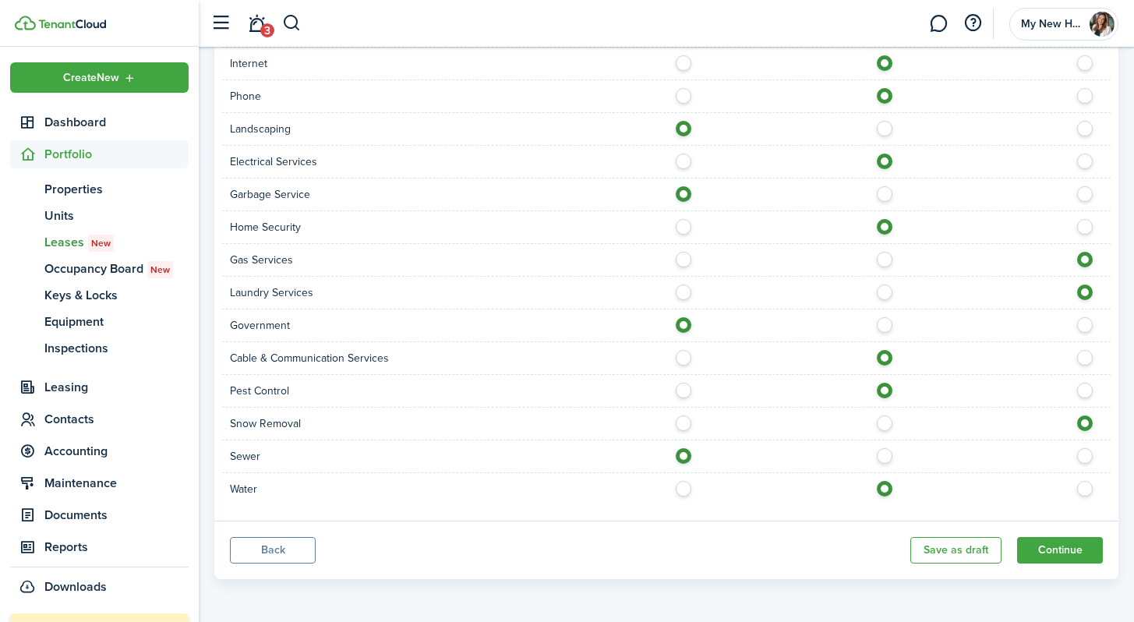
click at [646, 542] on button "Continue" at bounding box center [1060, 550] width 86 height 26
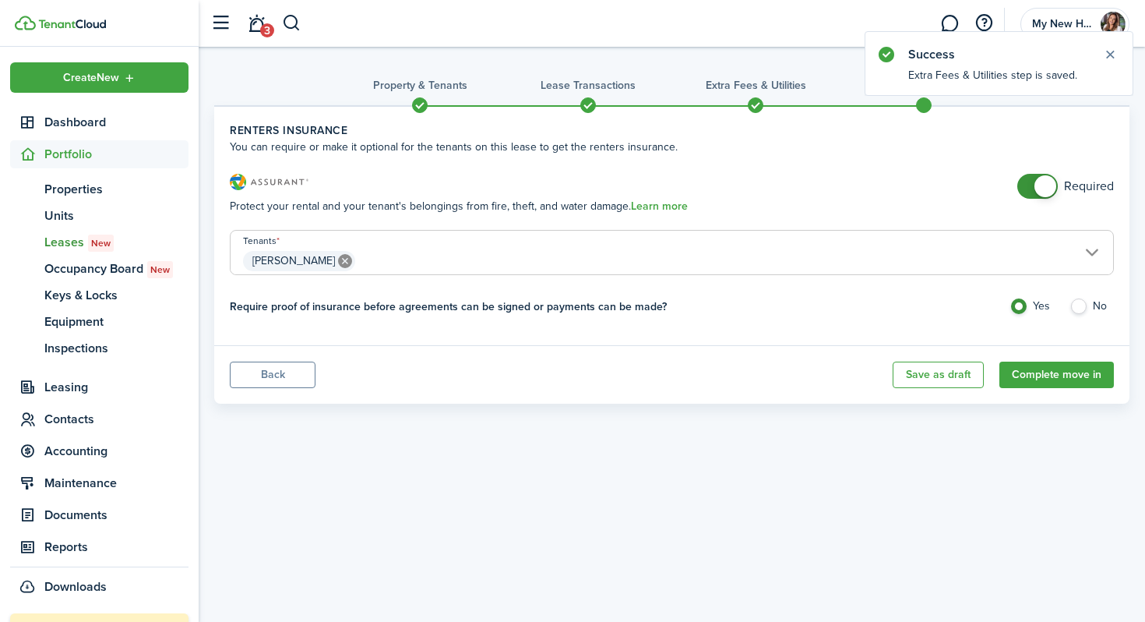
click at [646, 373] on button "Complete move in" at bounding box center [1057, 375] width 115 height 26
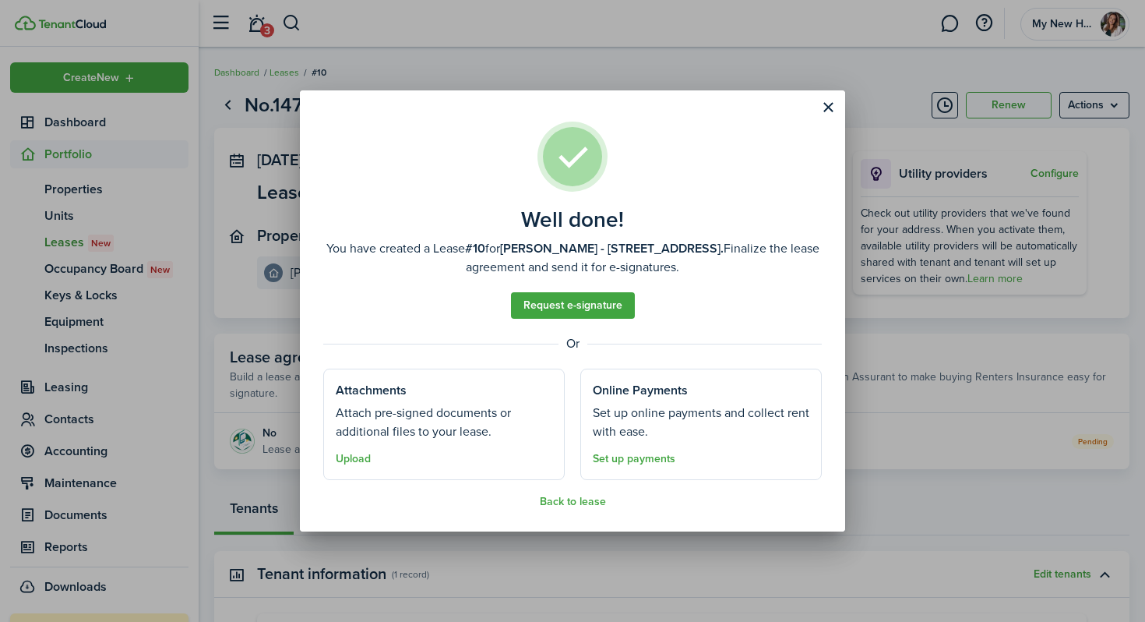
click at [623, 462] on link "Set up payments" at bounding box center [634, 459] width 83 height 12
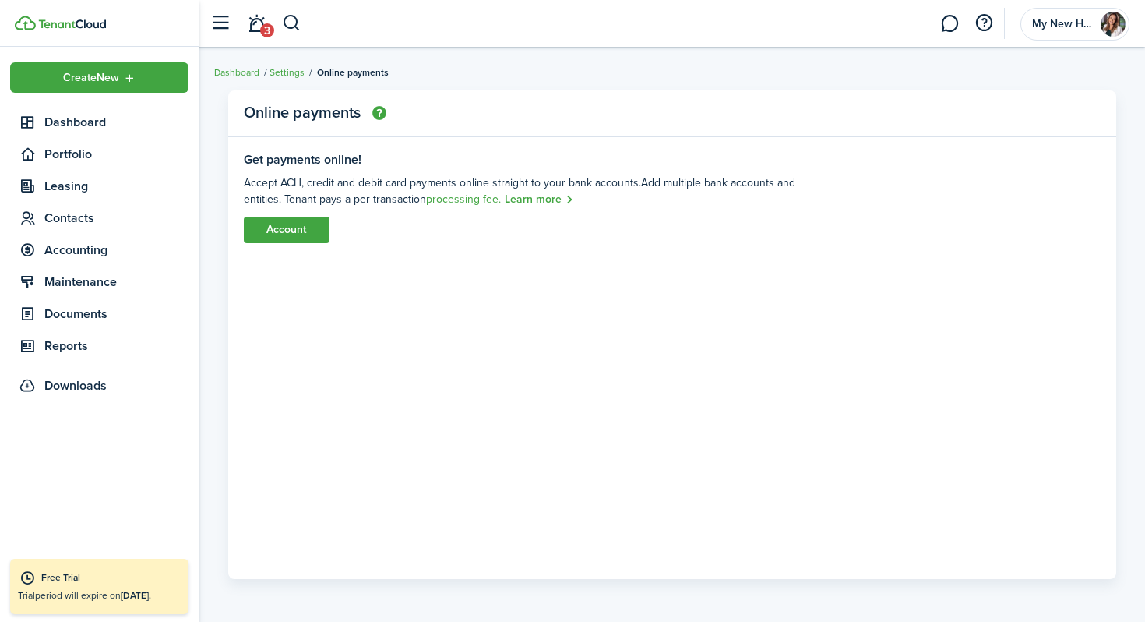
click at [273, 230] on link "Account" at bounding box center [287, 230] width 86 height 26
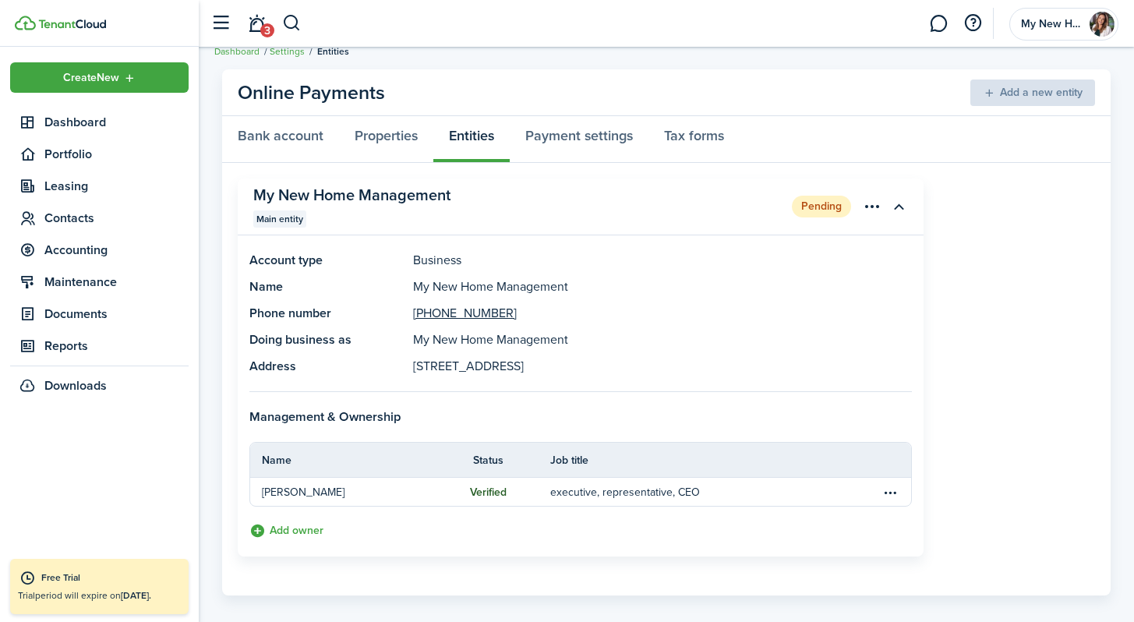
scroll to position [27, 0]
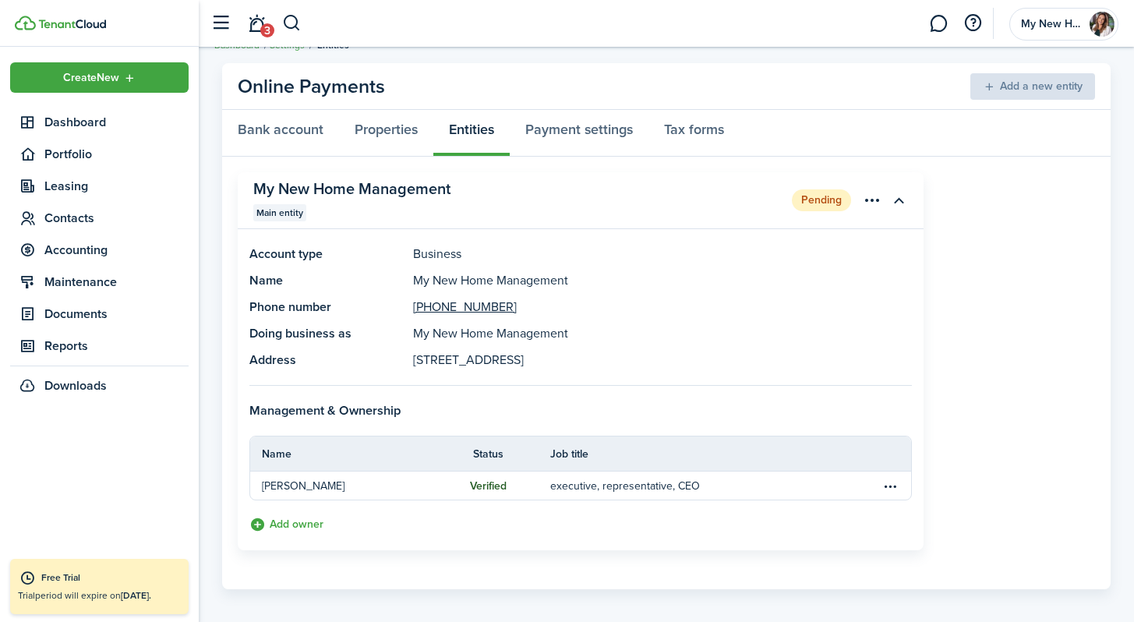
click at [646, 198] on menu-btn-icon "Open menu" at bounding box center [872, 200] width 26 height 26
click at [646, 197] on button "button" at bounding box center [898, 200] width 26 height 26
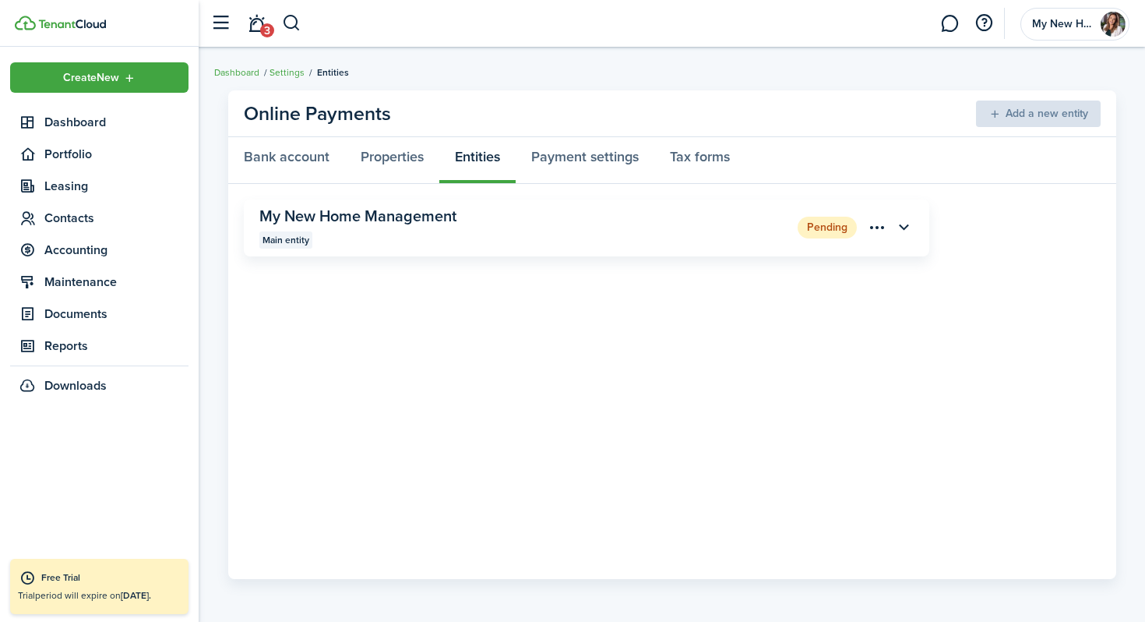
click at [646, 224] on button "button" at bounding box center [904, 227] width 26 height 26
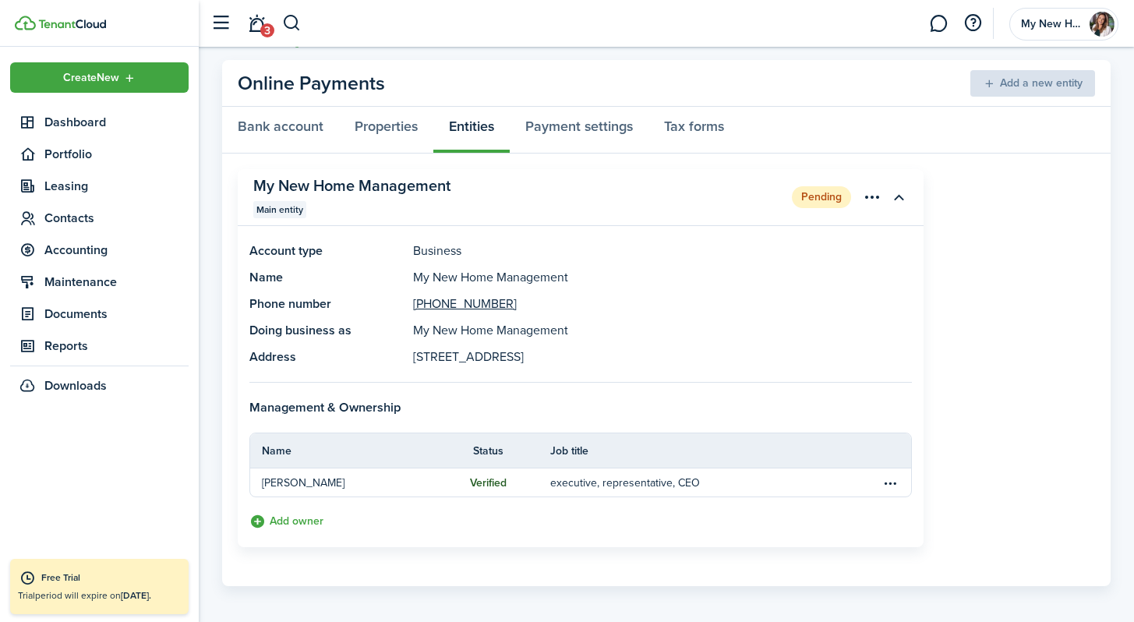
scroll to position [37, 0]
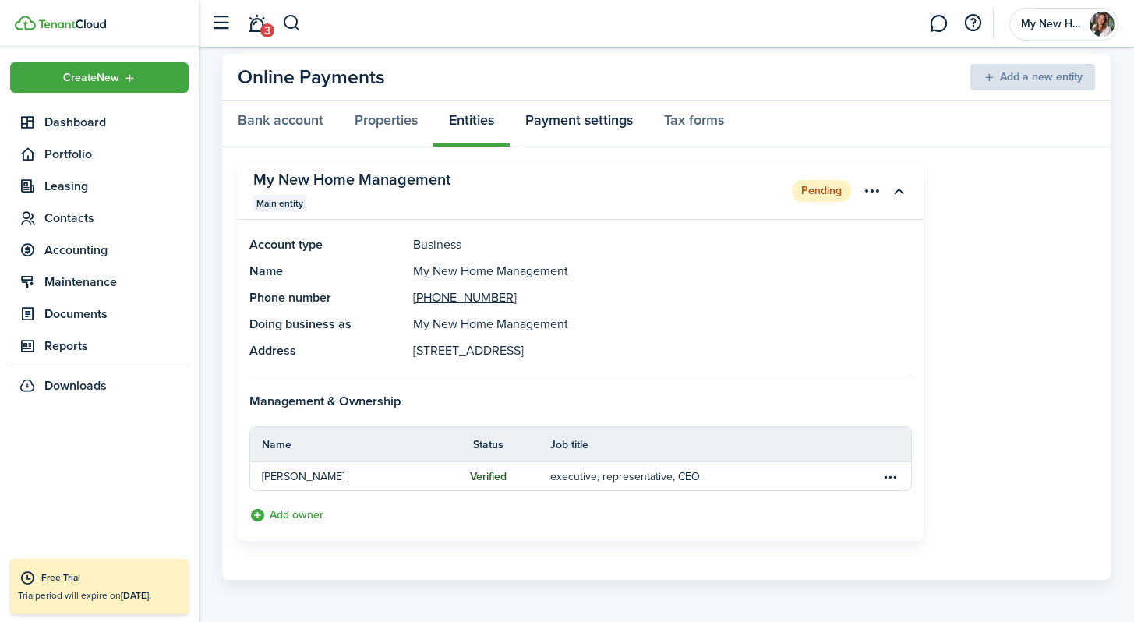
click at [595, 120] on link "Payment settings" at bounding box center [579, 124] width 139 height 47
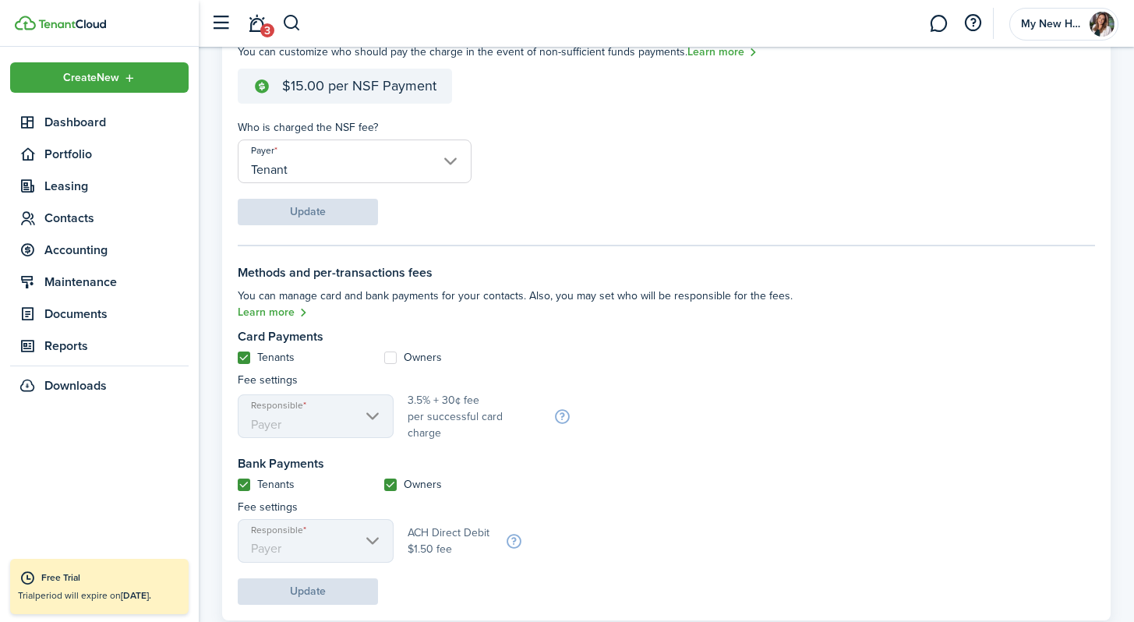
scroll to position [487, 0]
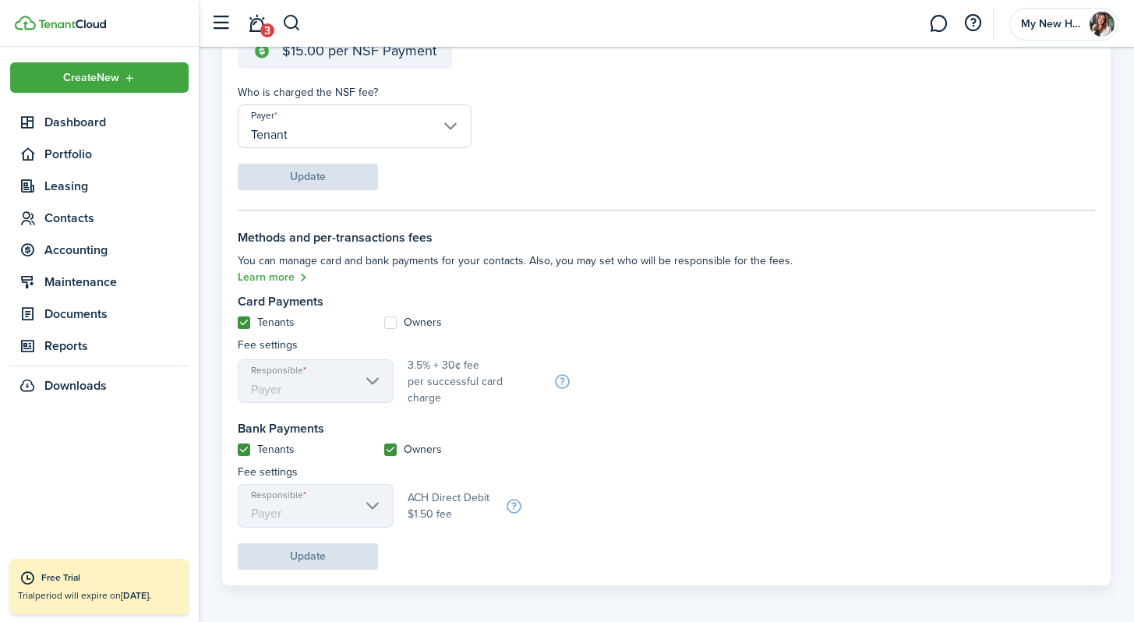
click at [393, 446] on label "Owners" at bounding box center [413, 449] width 58 height 12
click at [384, 449] on input "Owners" at bounding box center [383, 449] width 1 height 1
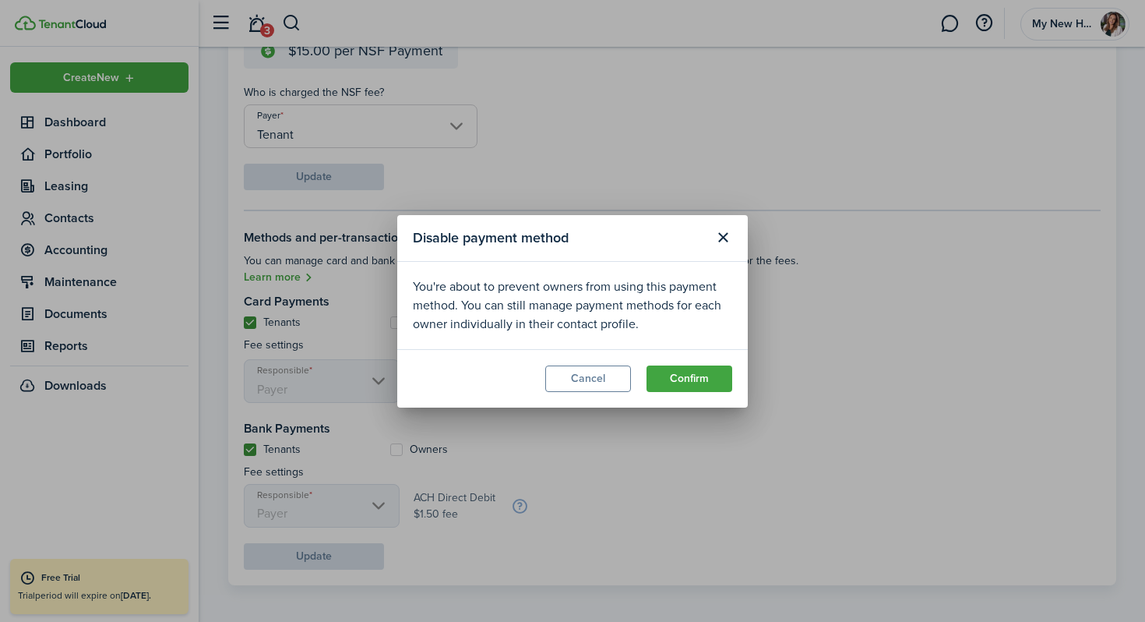
click at [596, 381] on button "Cancel" at bounding box center [588, 378] width 86 height 26
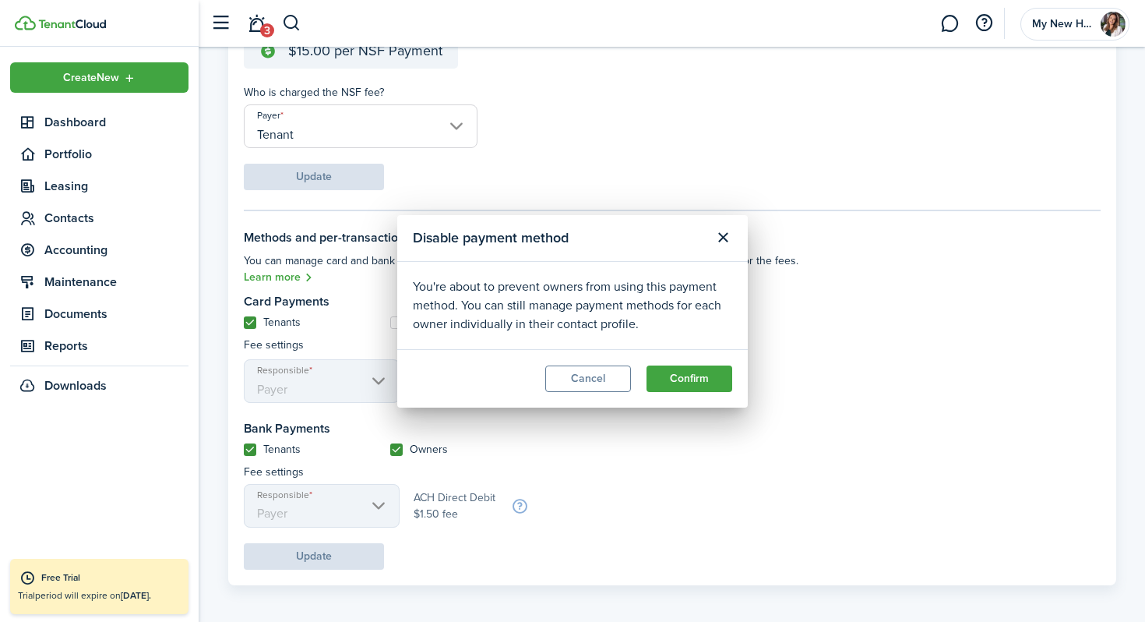
checkbox input "true"
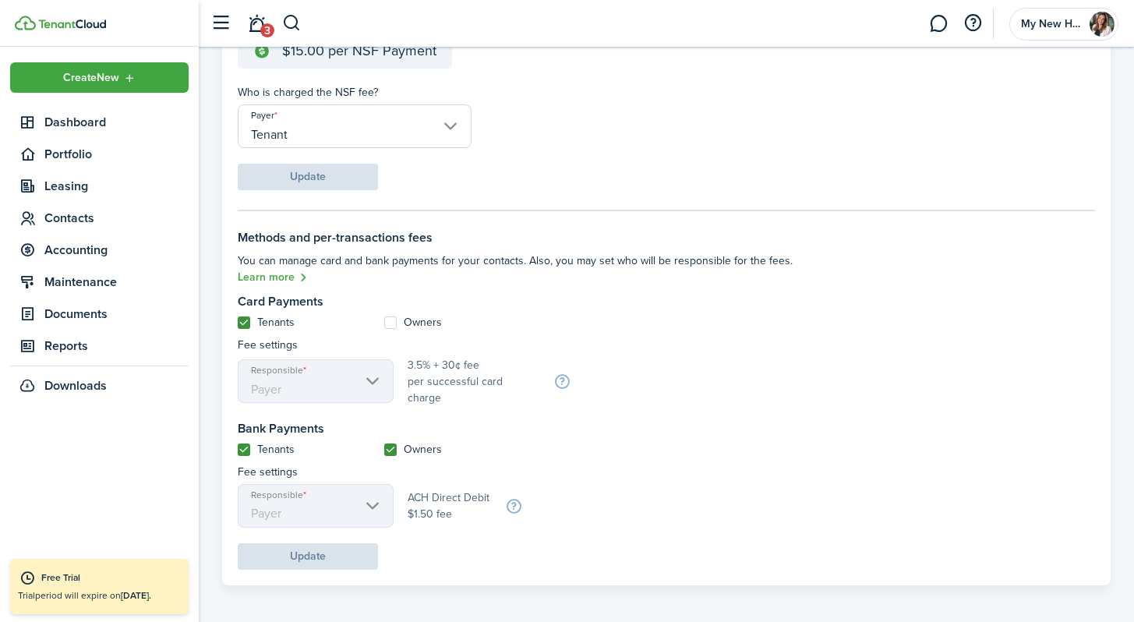
click at [573, 464] on p "Fee settings" at bounding box center [523, 472] width 571 height 16
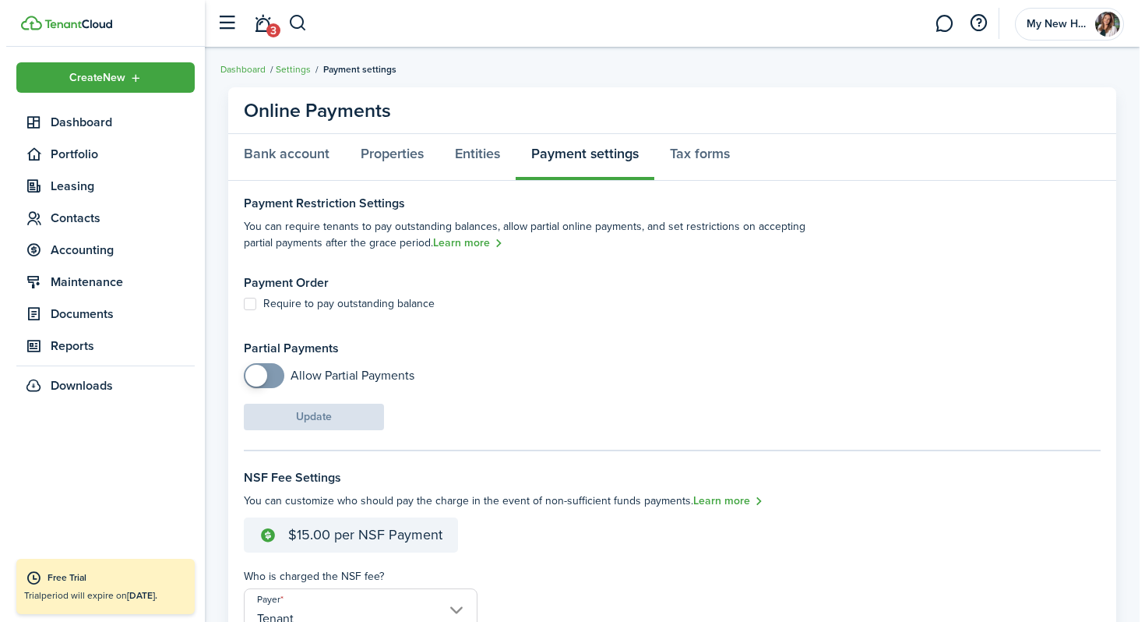
scroll to position [0, 0]
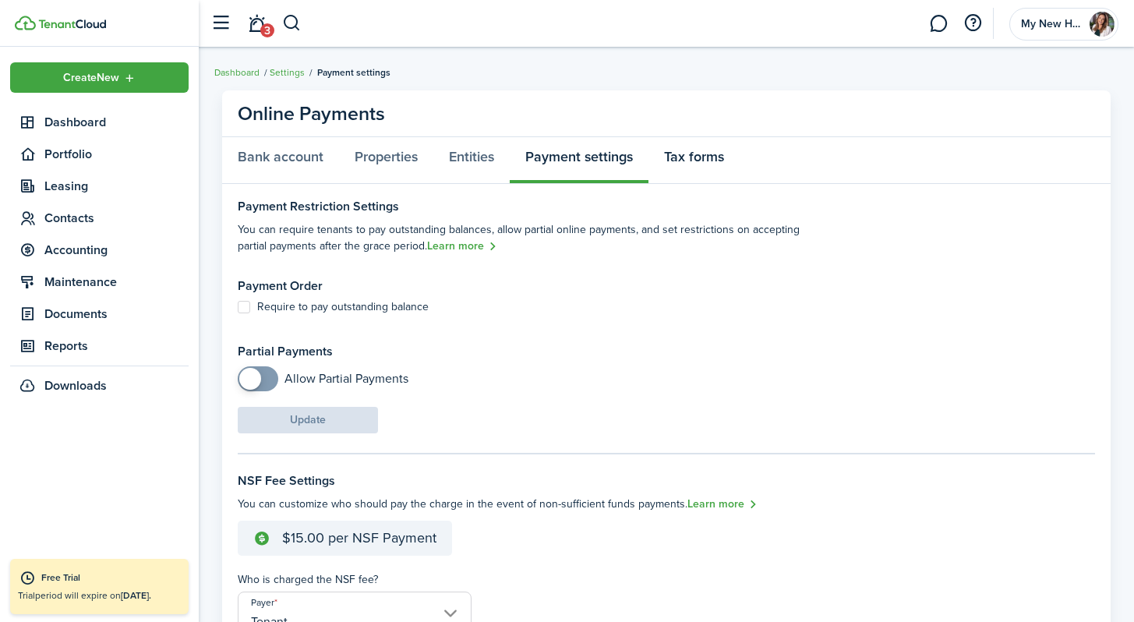
click at [646, 154] on link "Tax forms" at bounding box center [693, 160] width 91 height 47
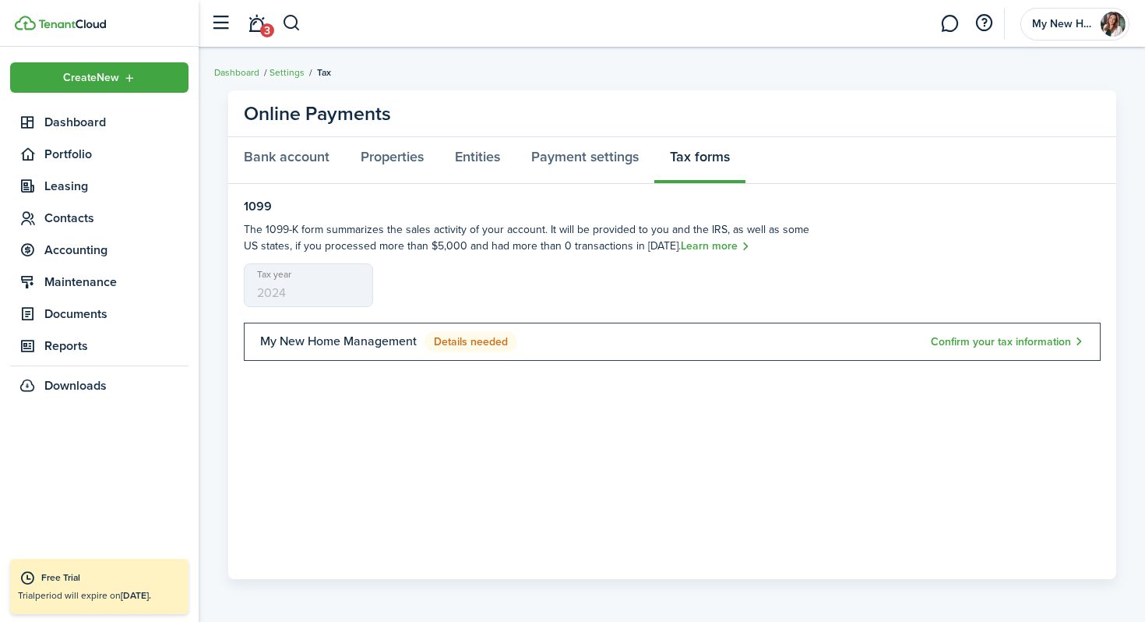
click at [478, 340] on span "Details needed" at bounding box center [471, 342] width 93 height 22
click at [646, 335] on button "Confirm your tax information" at bounding box center [1007, 342] width 153 height 18
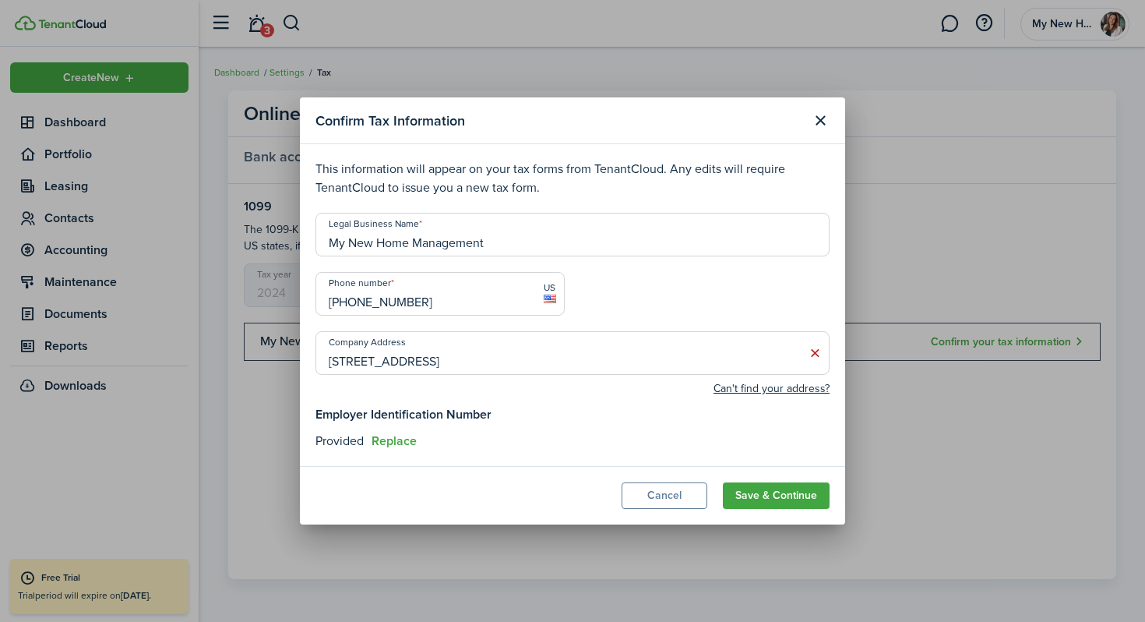
click at [646, 495] on button "Save & Continue" at bounding box center [776, 495] width 107 height 26
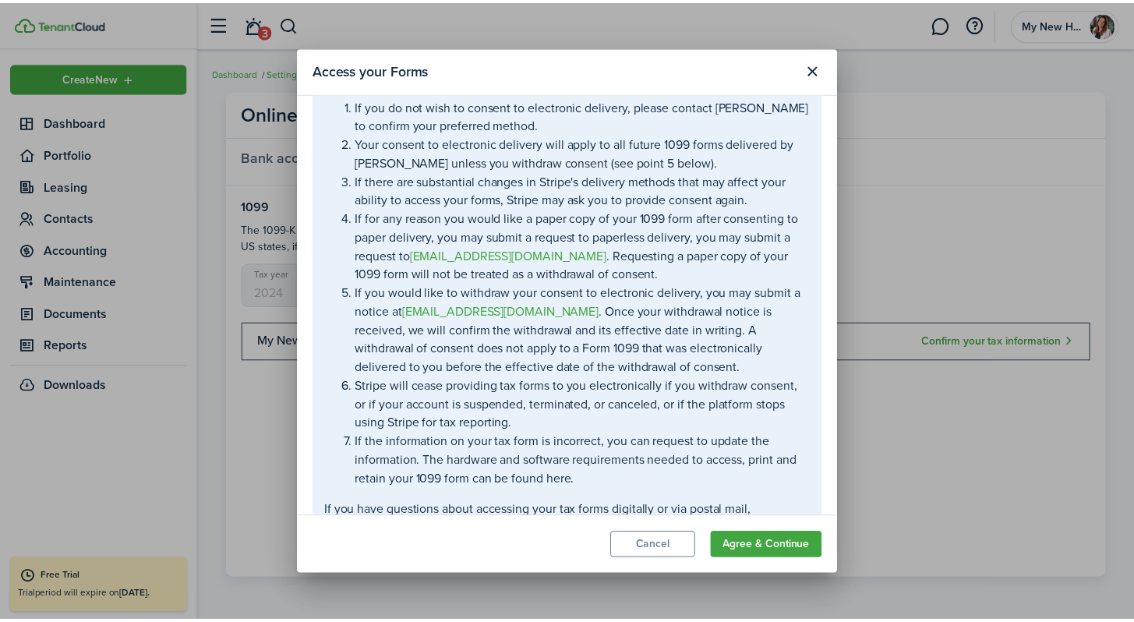
scroll to position [170, 0]
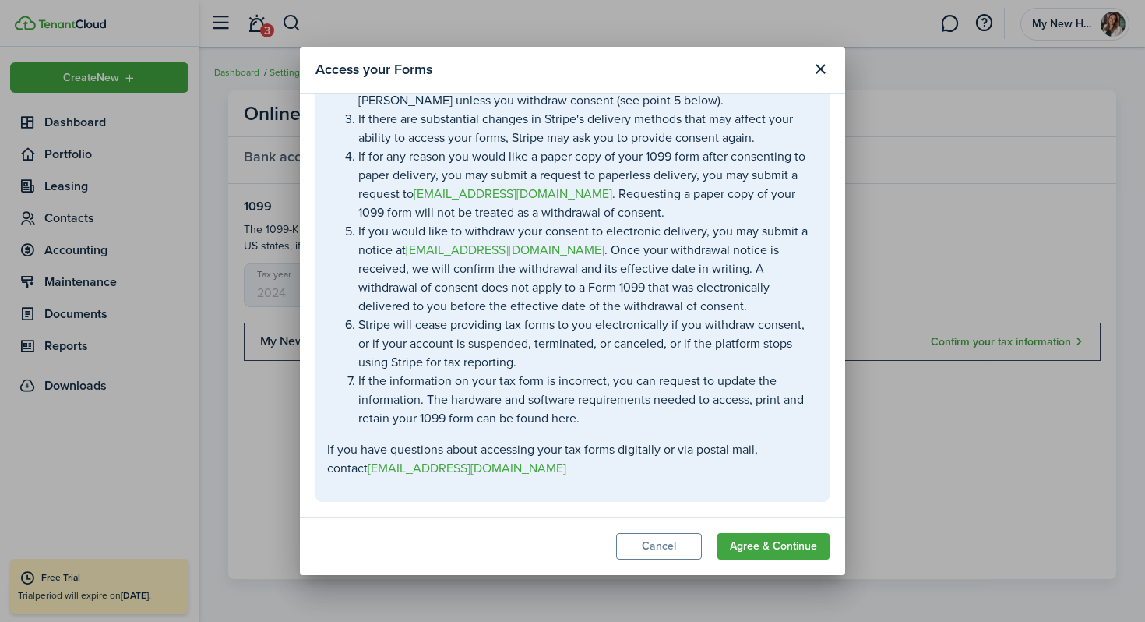
click at [646, 545] on button "Agree & Continue" at bounding box center [774, 546] width 112 height 26
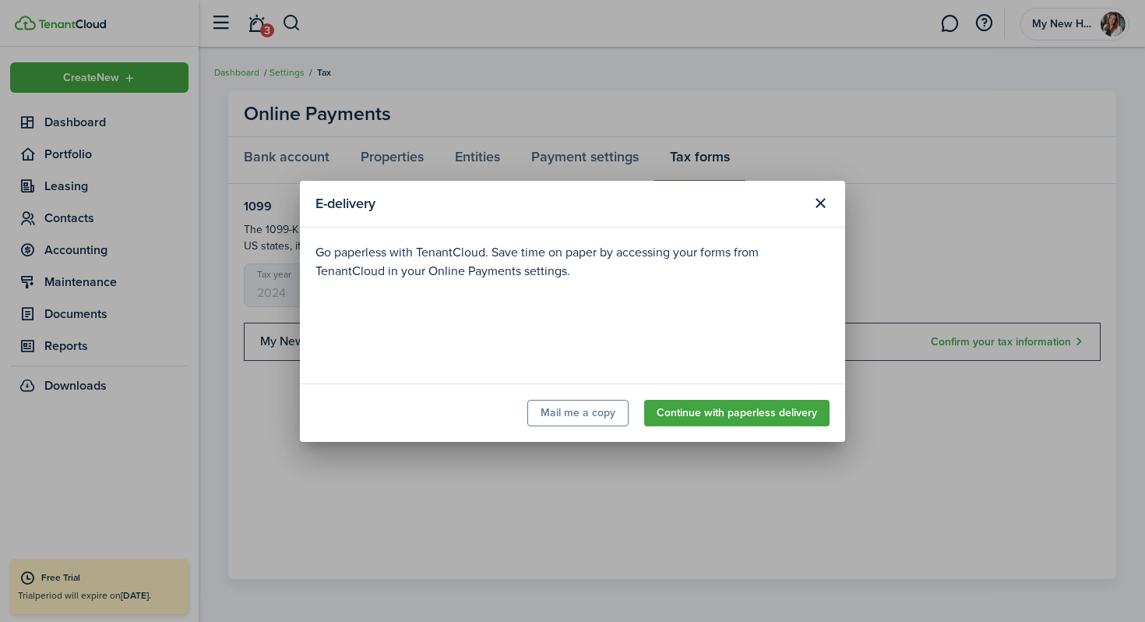
click at [646, 410] on button "Continue with paperless delivery" at bounding box center [736, 413] width 185 height 26
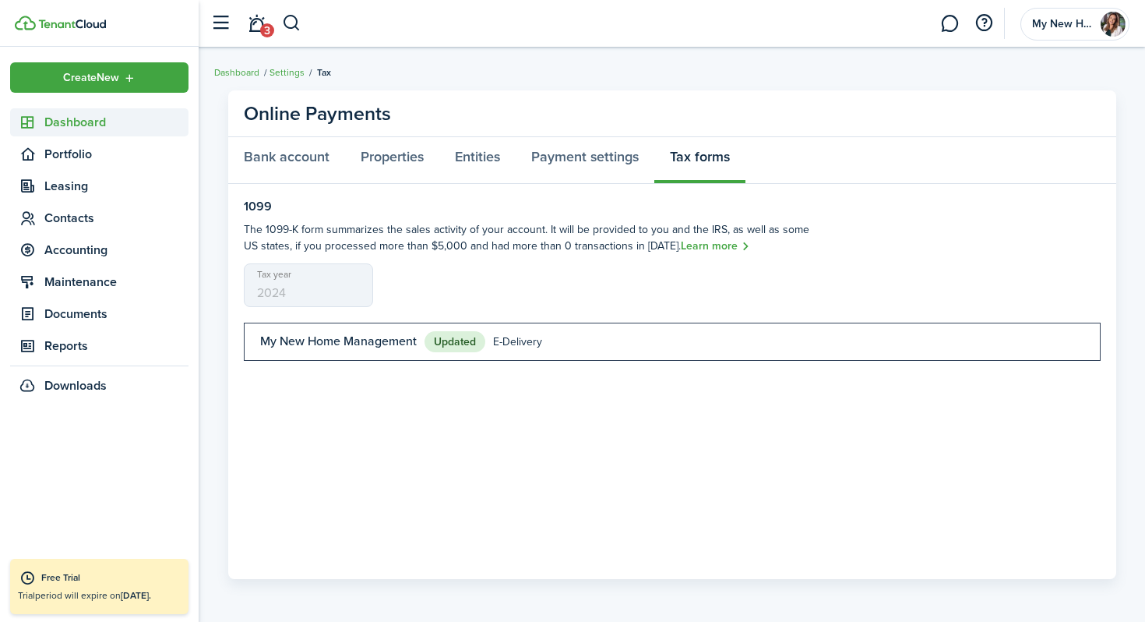
click at [86, 120] on span "Dashboard" at bounding box center [116, 122] width 144 height 19
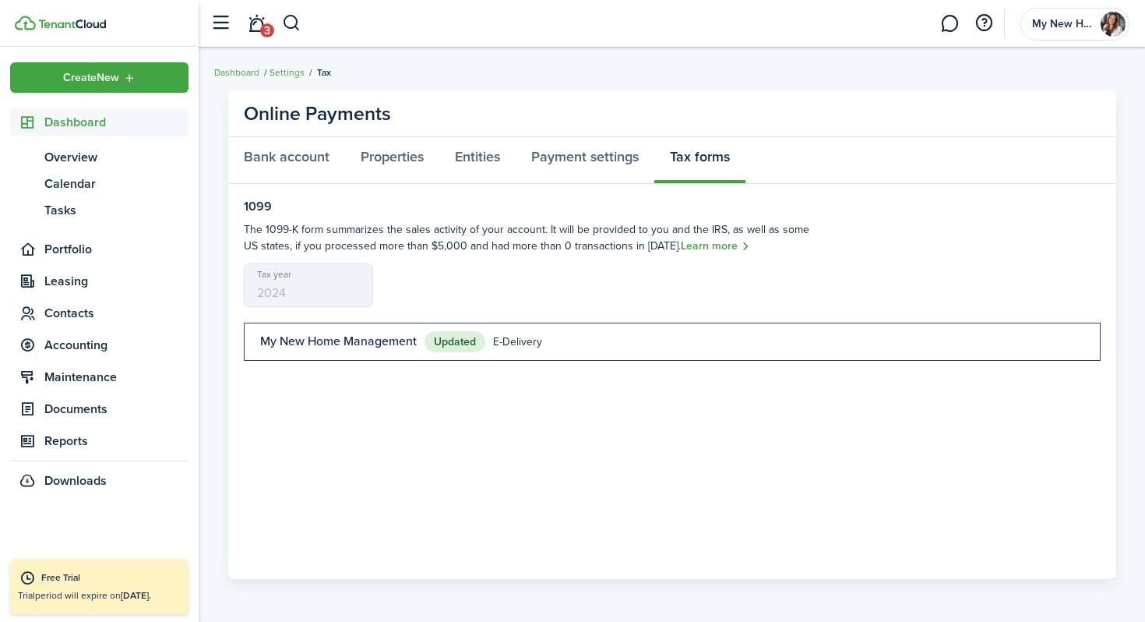
click at [86, 120] on span "Dashboard" at bounding box center [116, 122] width 144 height 19
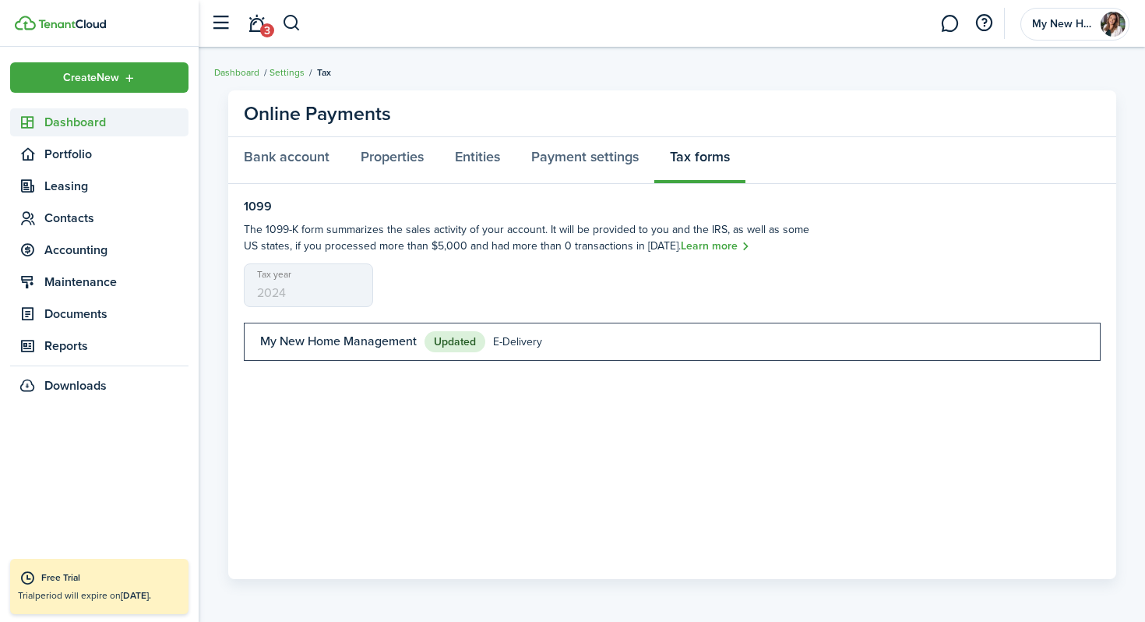
click at [86, 120] on span "Dashboard" at bounding box center [116, 122] width 144 height 19
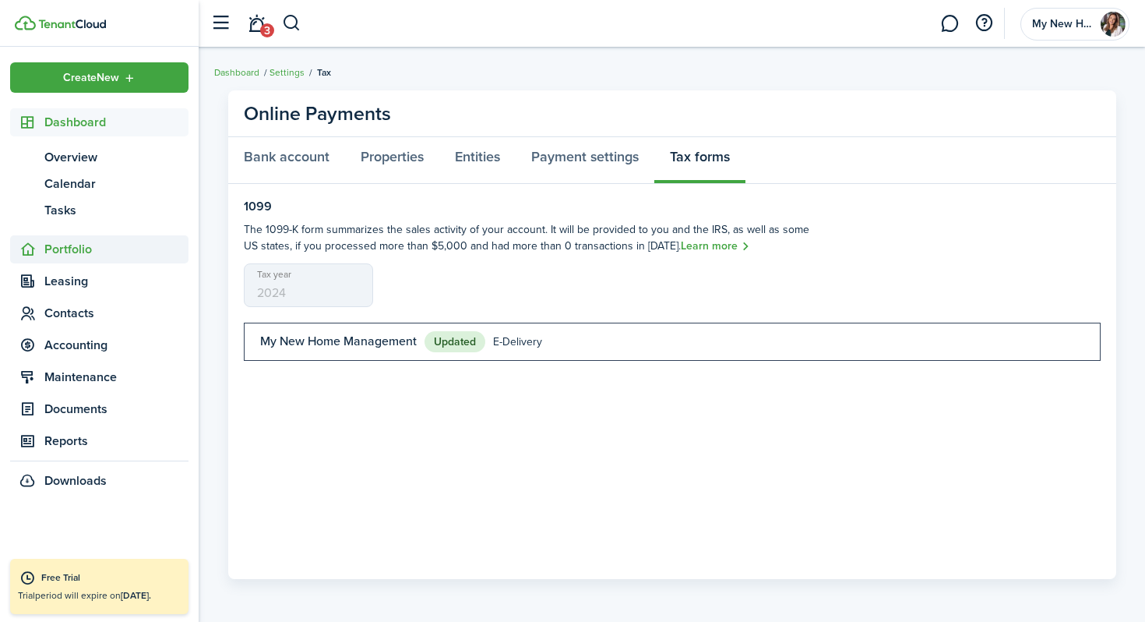
click at [62, 245] on span "Portfolio" at bounding box center [116, 249] width 144 height 19
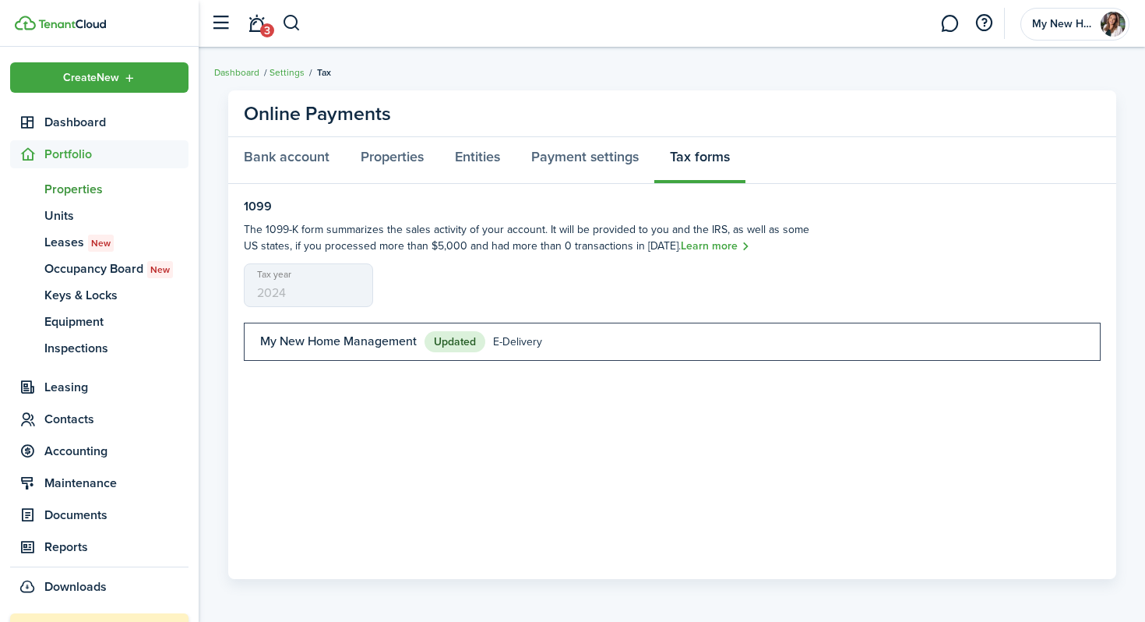
click at [79, 189] on span "Properties" at bounding box center [116, 189] width 144 height 19
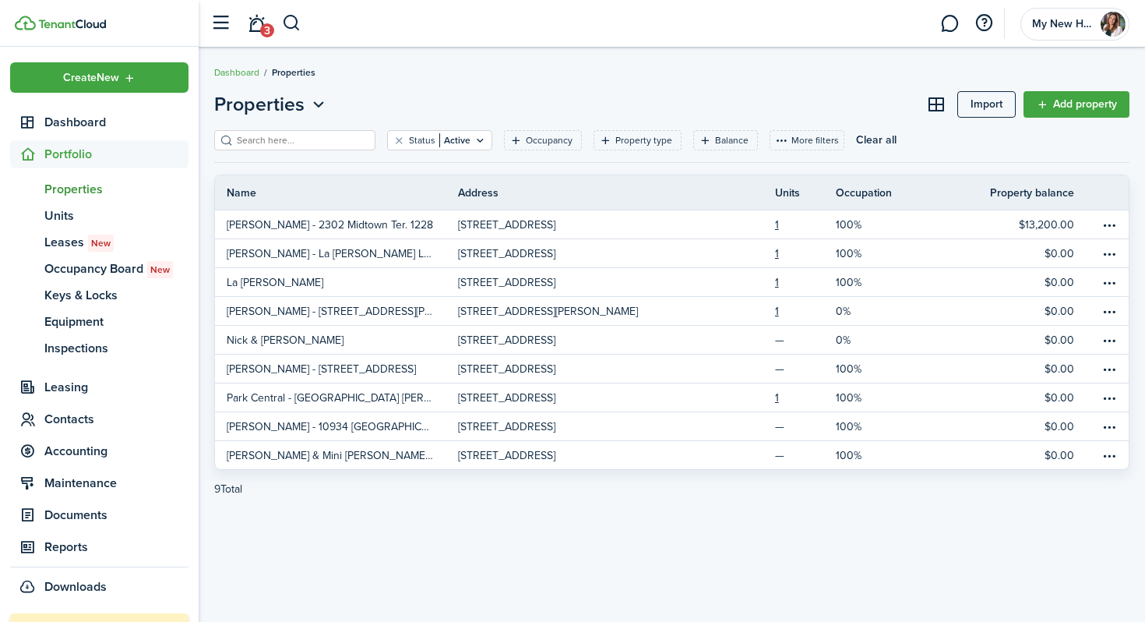
click at [81, 23] on img at bounding box center [72, 23] width 68 height 9
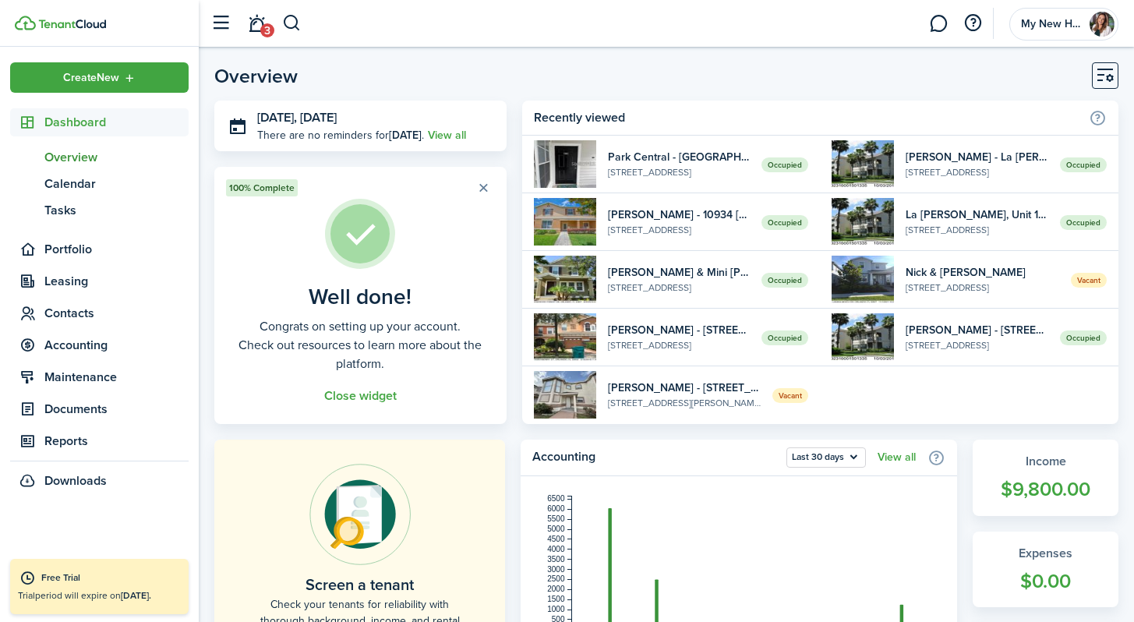
click at [80, 156] on span "Overview" at bounding box center [116, 157] width 144 height 19
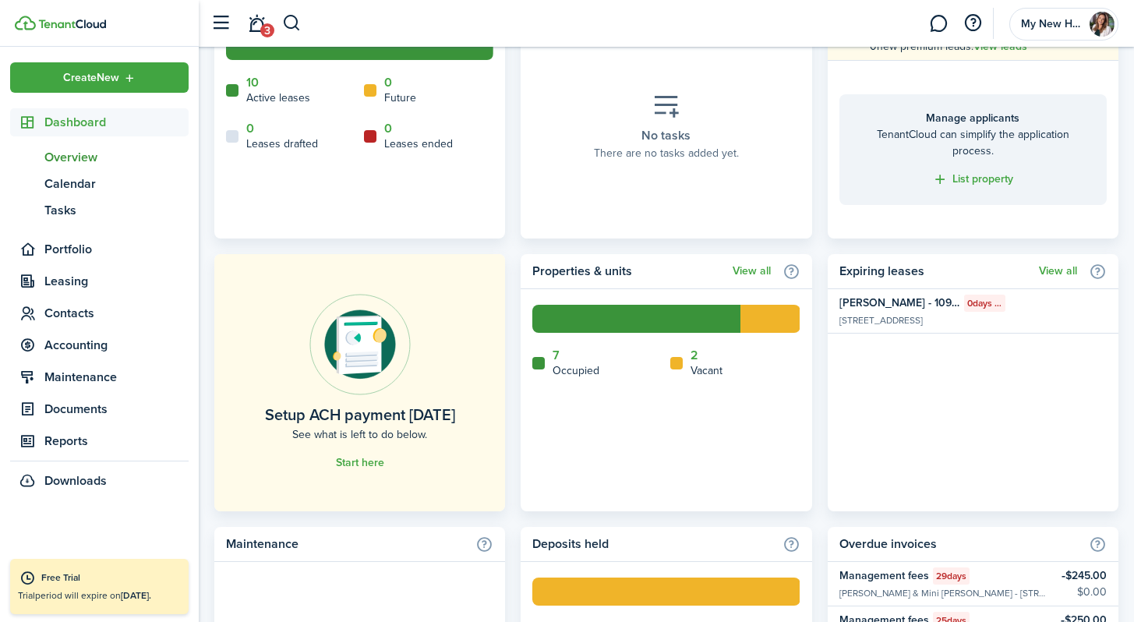
scroll to position [816, 0]
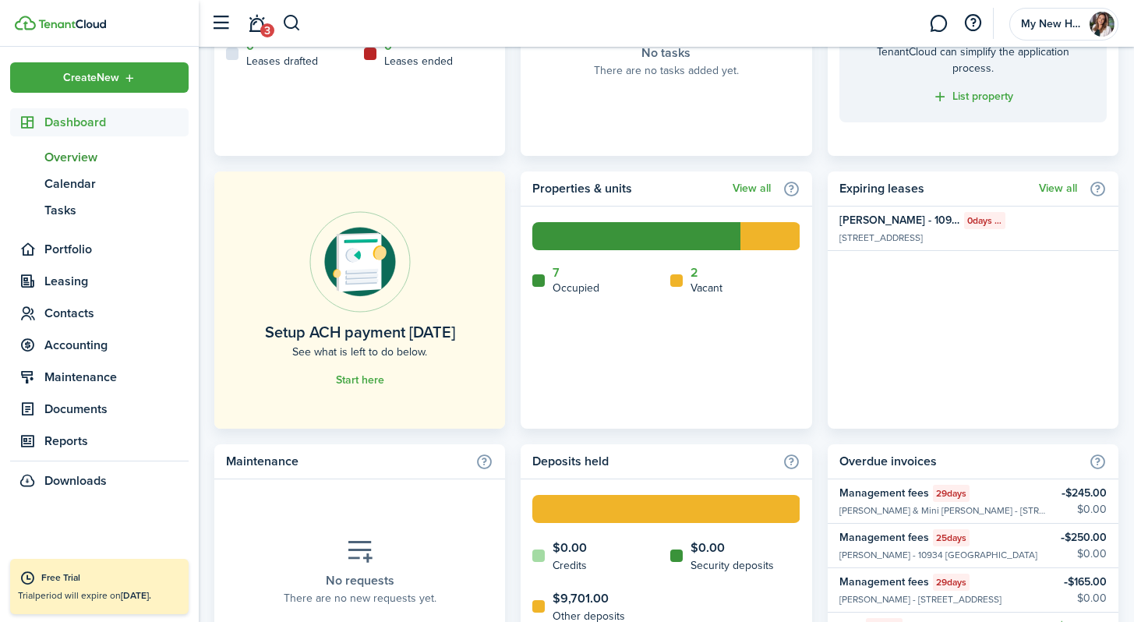
click at [346, 376] on link "Start here" at bounding box center [360, 380] width 48 height 12
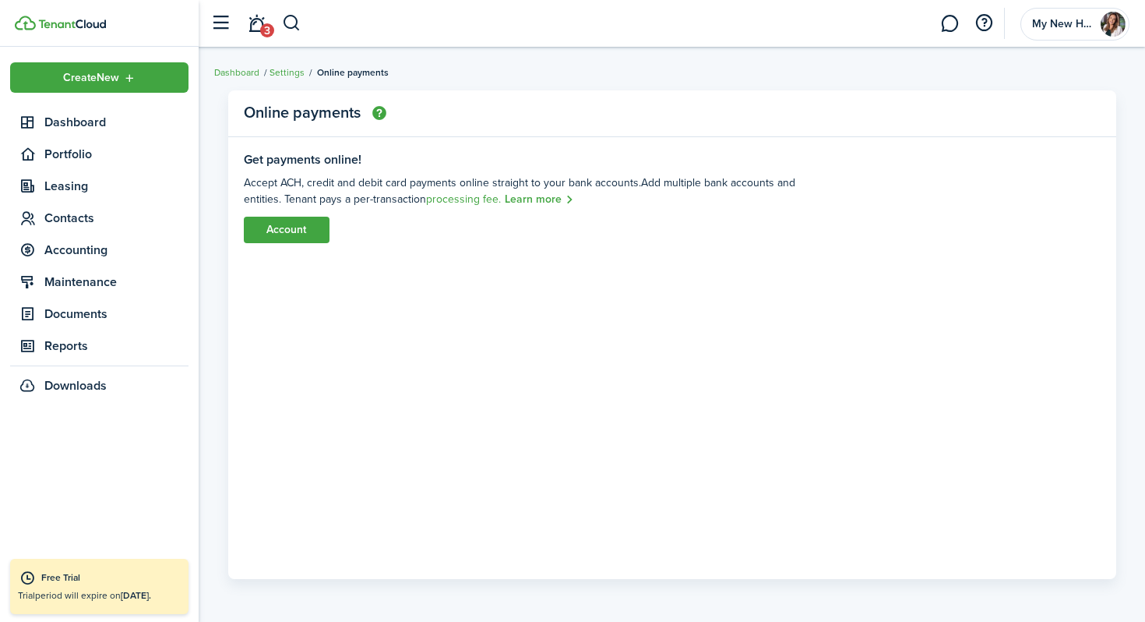
click at [299, 230] on link "Account" at bounding box center [287, 230] width 86 height 26
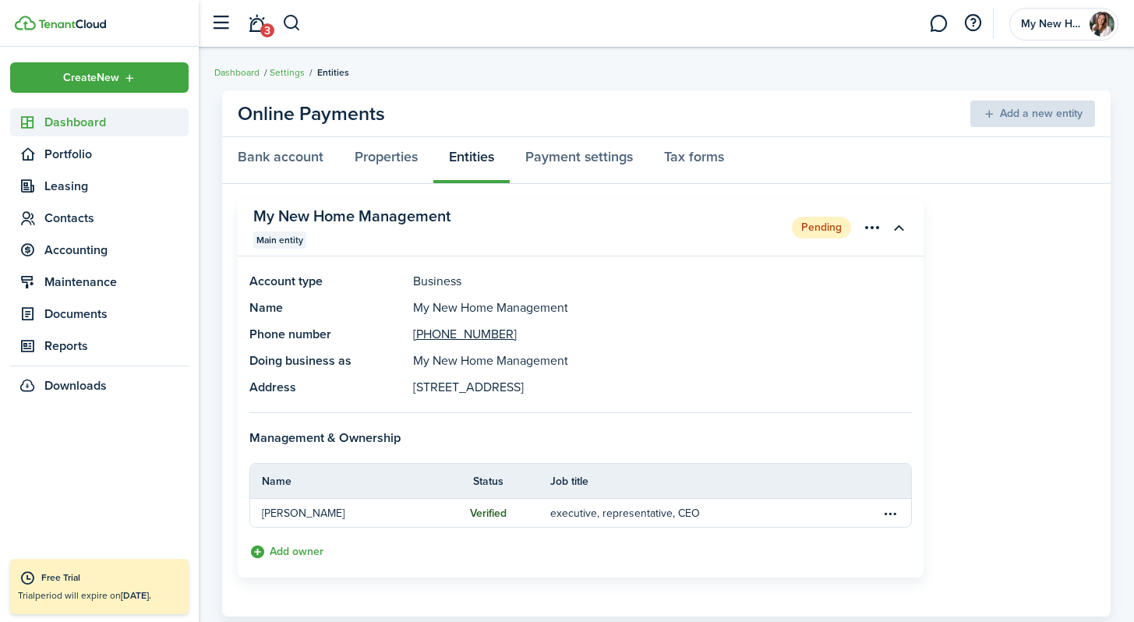
click at [72, 120] on span "Dashboard" at bounding box center [116, 122] width 144 height 19
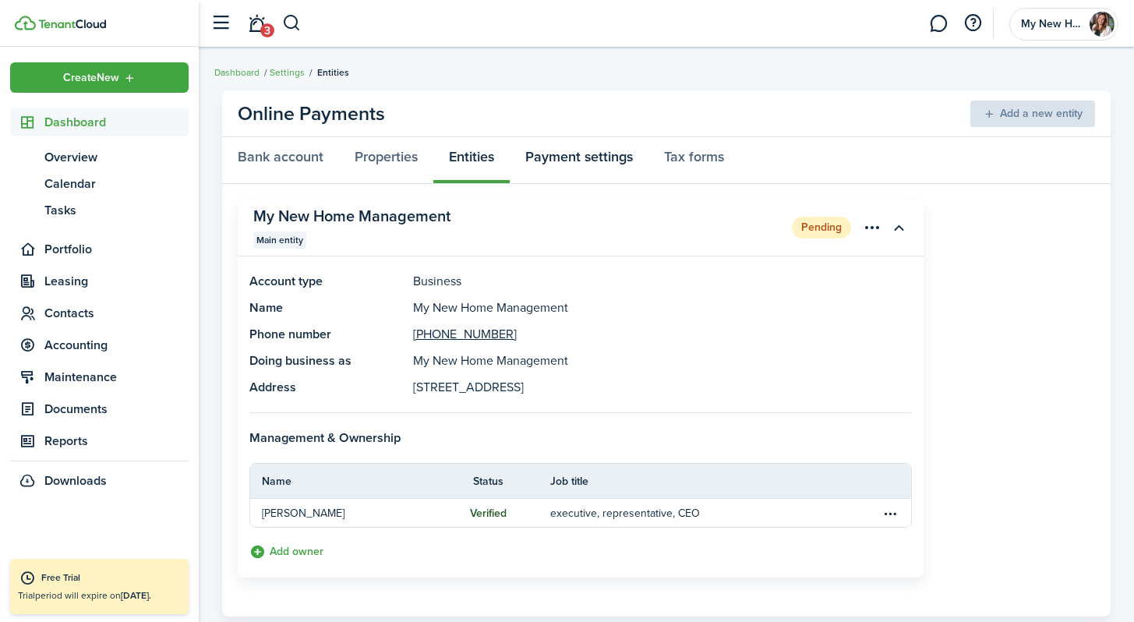
click at [576, 163] on link "Payment settings" at bounding box center [579, 160] width 139 height 47
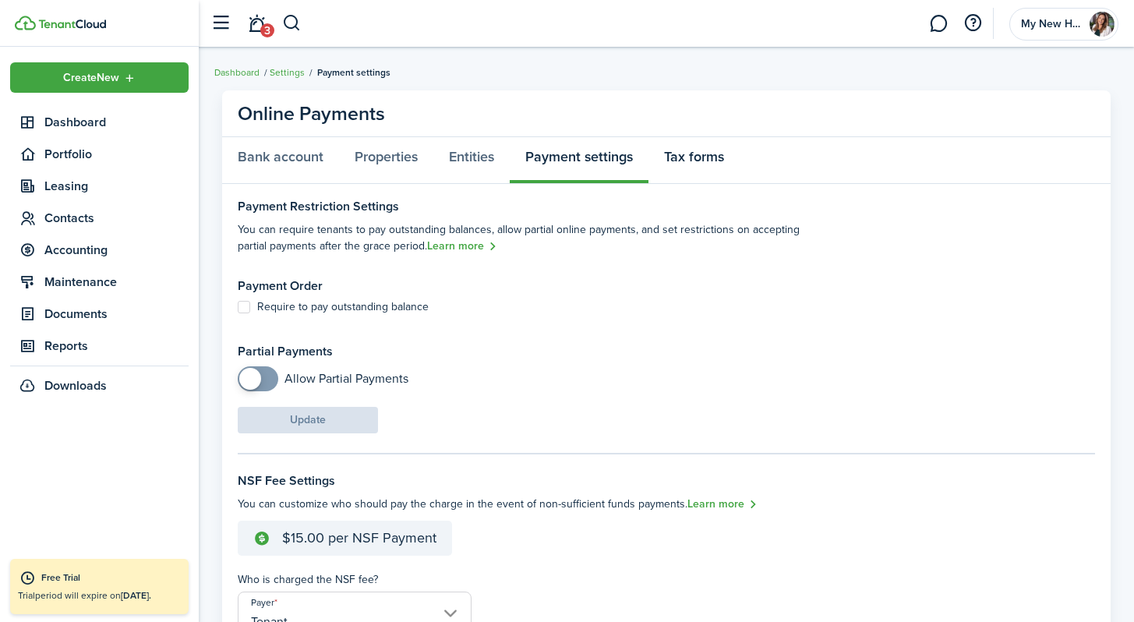
click at [646, 157] on link "Tax forms" at bounding box center [693, 160] width 91 height 47
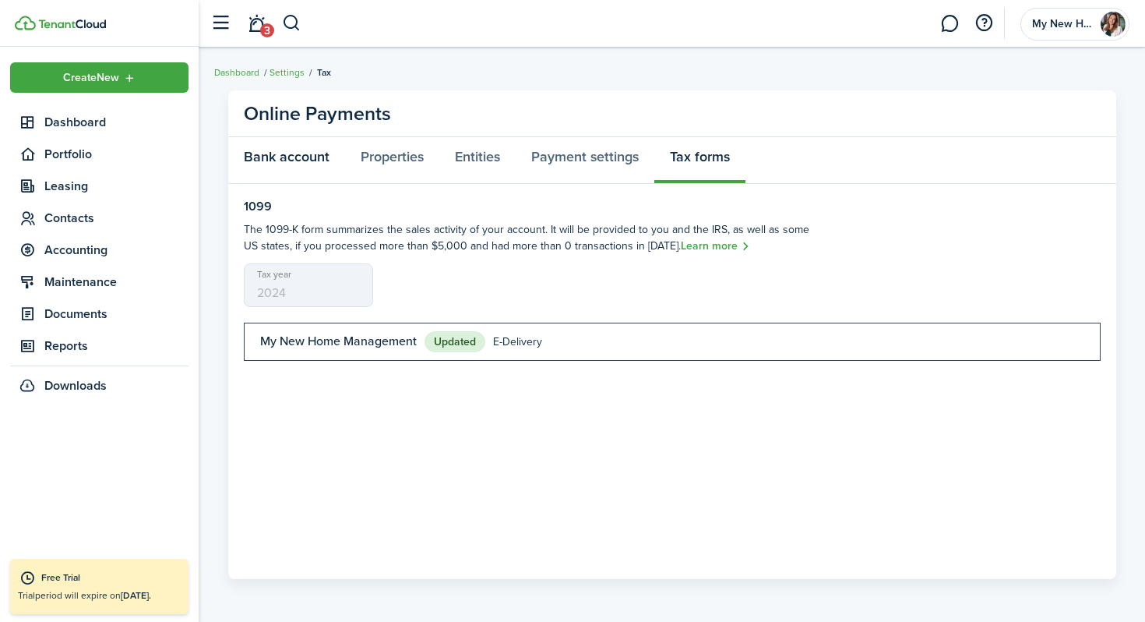
click at [294, 152] on link "Bank account" at bounding box center [286, 160] width 117 height 47
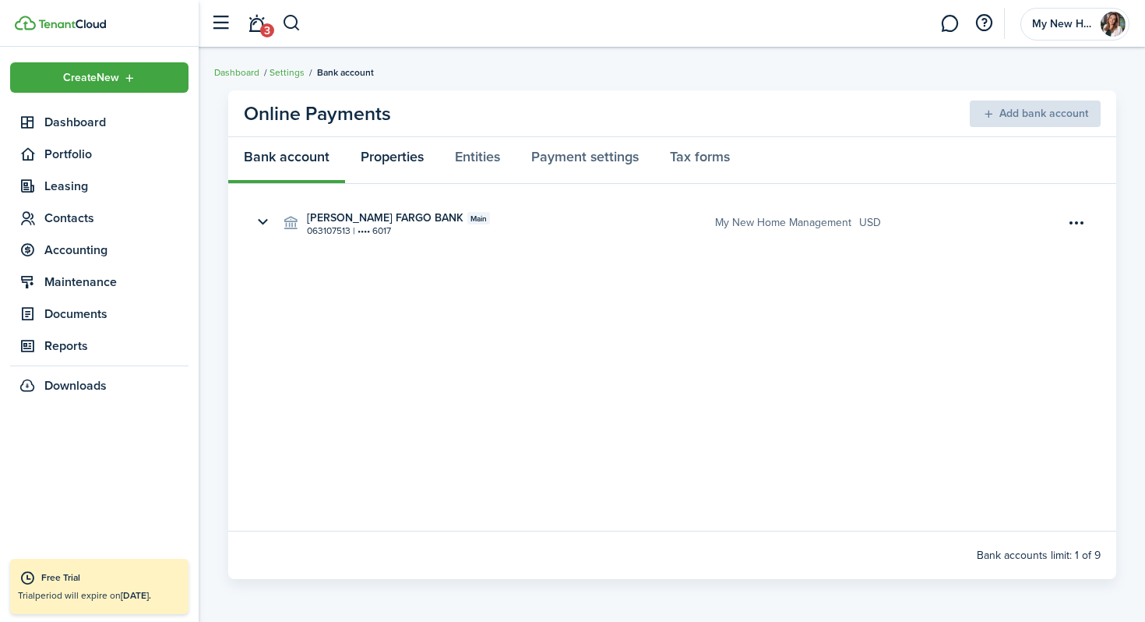
click at [372, 159] on link "Properties" at bounding box center [392, 160] width 94 height 47
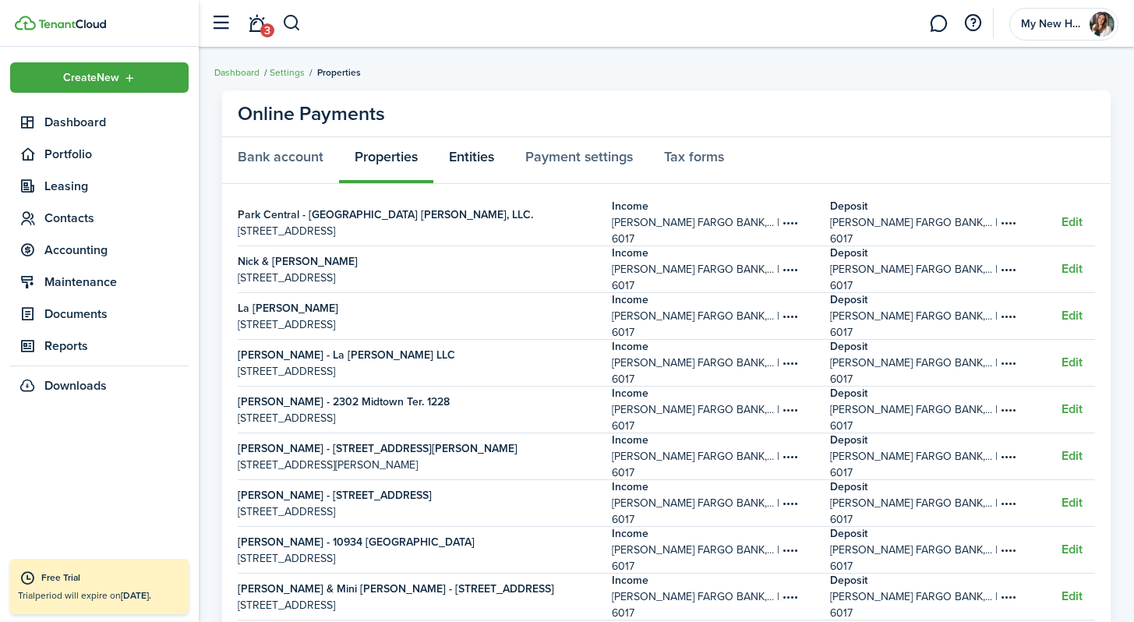
click at [482, 149] on link "Entities" at bounding box center [471, 160] width 76 height 47
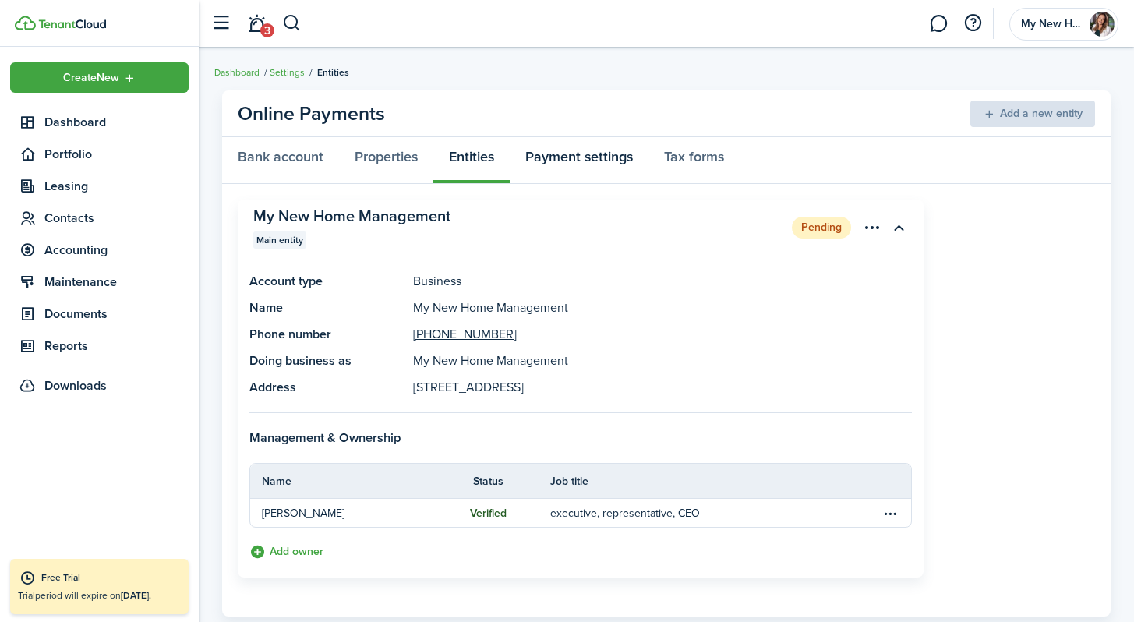
click at [552, 153] on link "Payment settings" at bounding box center [579, 160] width 139 height 47
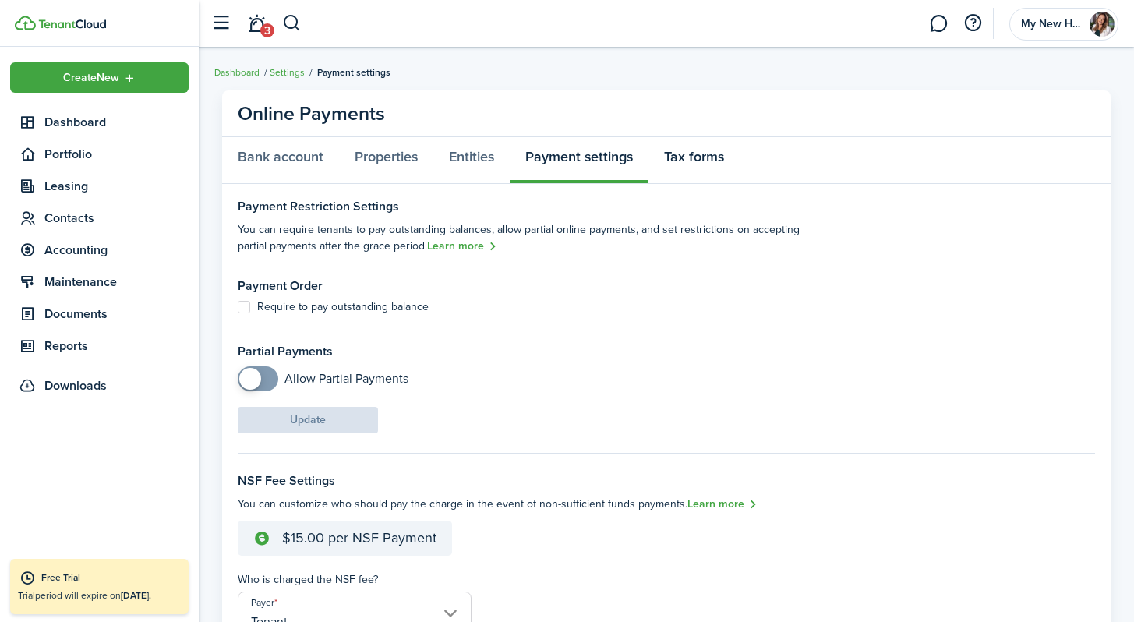
click at [646, 154] on link "Tax forms" at bounding box center [693, 160] width 91 height 47
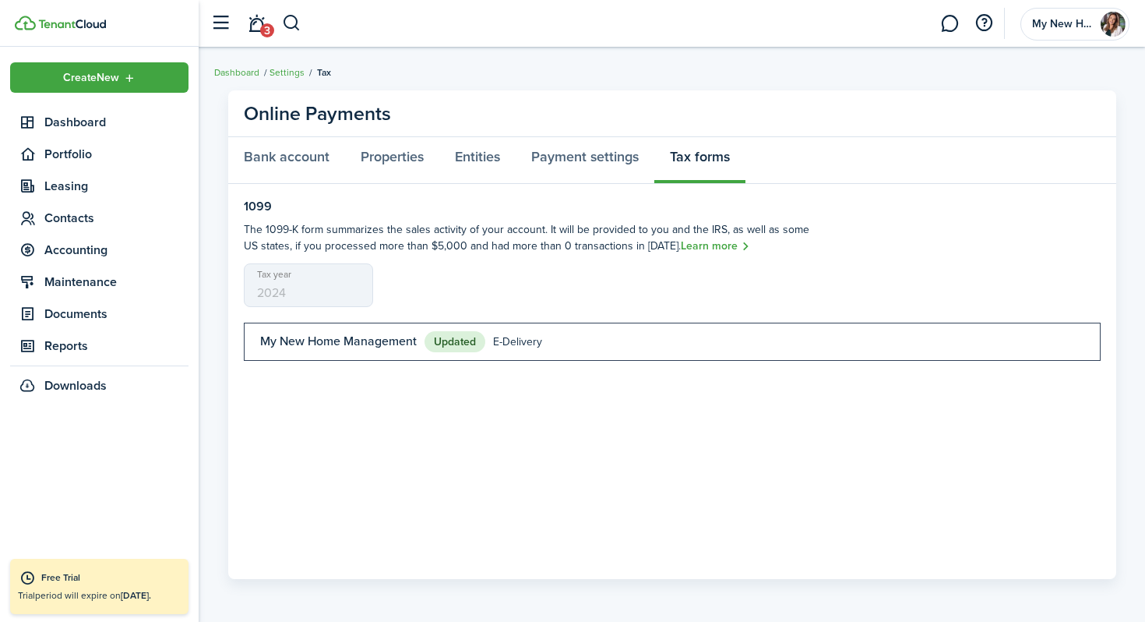
click at [598, 298] on div "Tax year [DATE]" at bounding box center [672, 285] width 873 height 44
click at [78, 121] on span "Dashboard" at bounding box center [116, 122] width 144 height 19
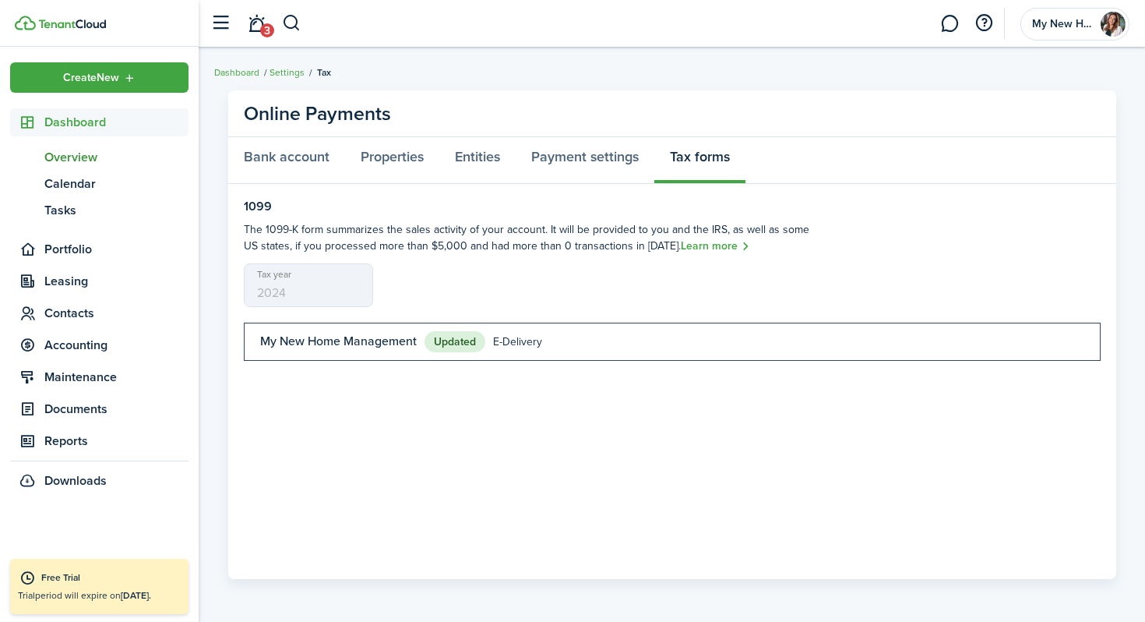
click at [76, 154] on span "Overview" at bounding box center [116, 157] width 144 height 19
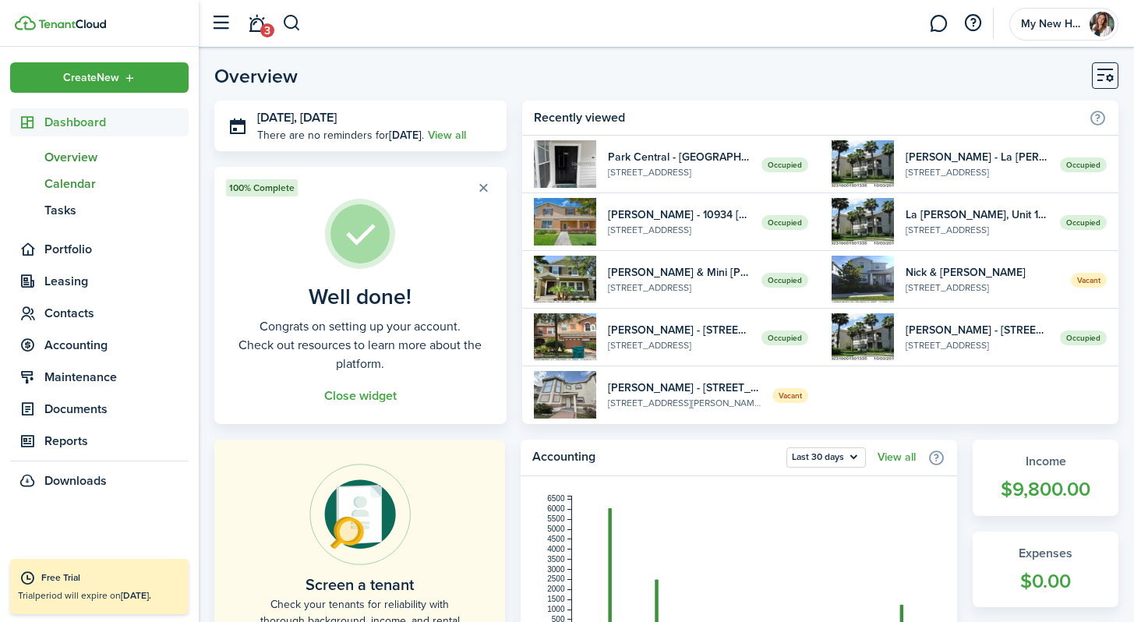
click at [68, 178] on span "Calendar" at bounding box center [116, 184] width 144 height 19
